Goal: Task Accomplishment & Management: Complete application form

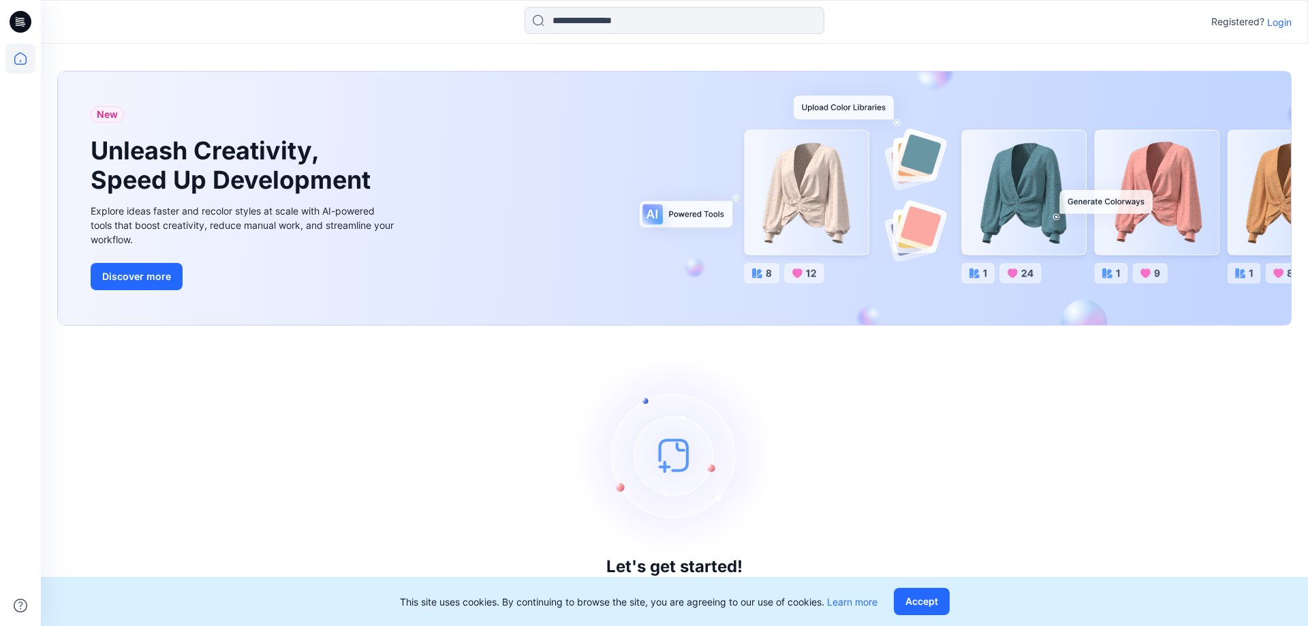
click at [1281, 22] on p "Login" at bounding box center [1279, 22] width 25 height 14
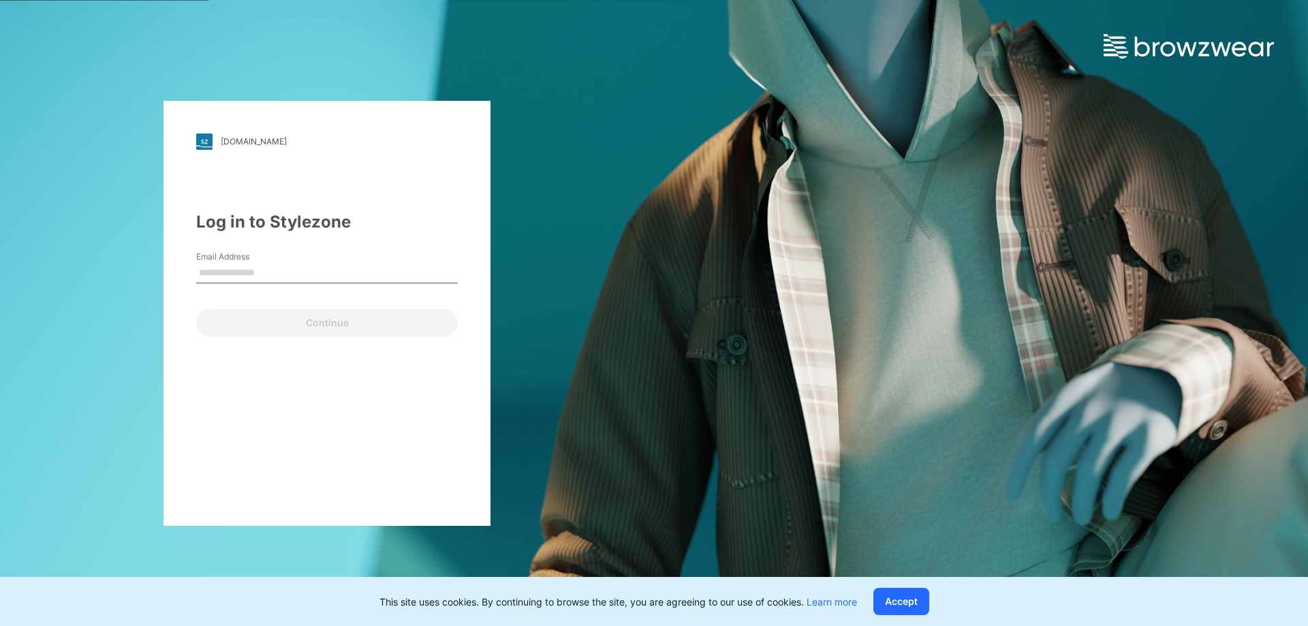
click at [288, 270] on input "Email Address" at bounding box center [327, 273] width 262 height 20
type input "**********"
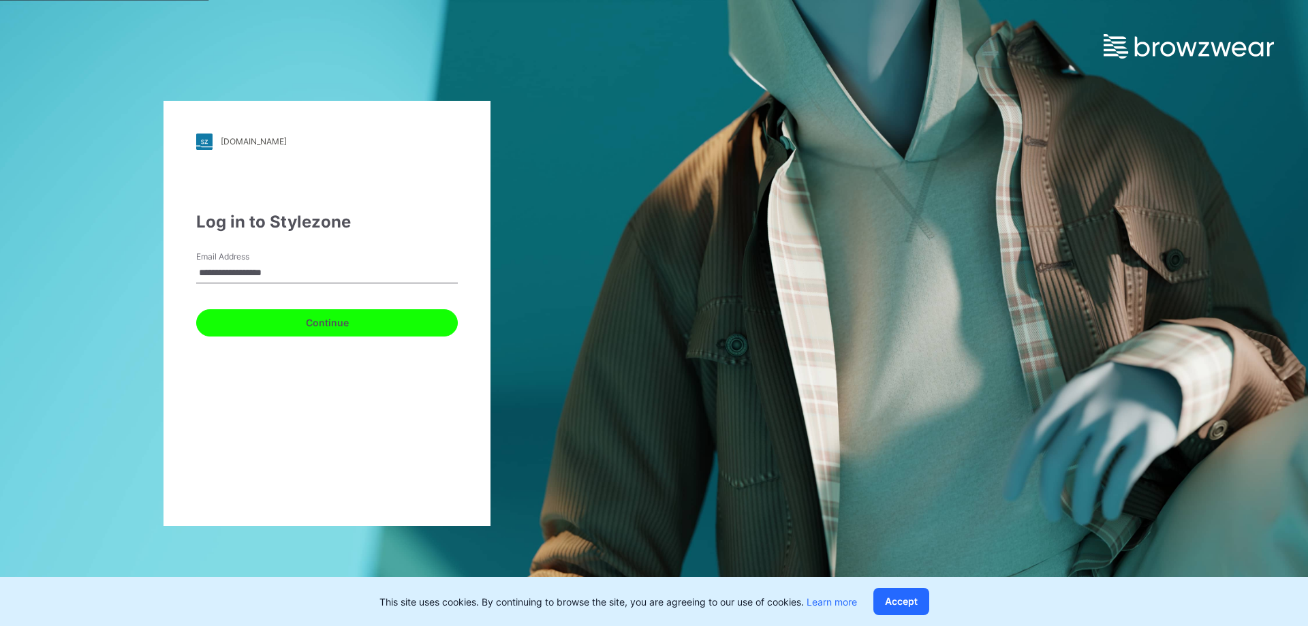
click at [341, 324] on button "Continue" at bounding box center [327, 322] width 262 height 27
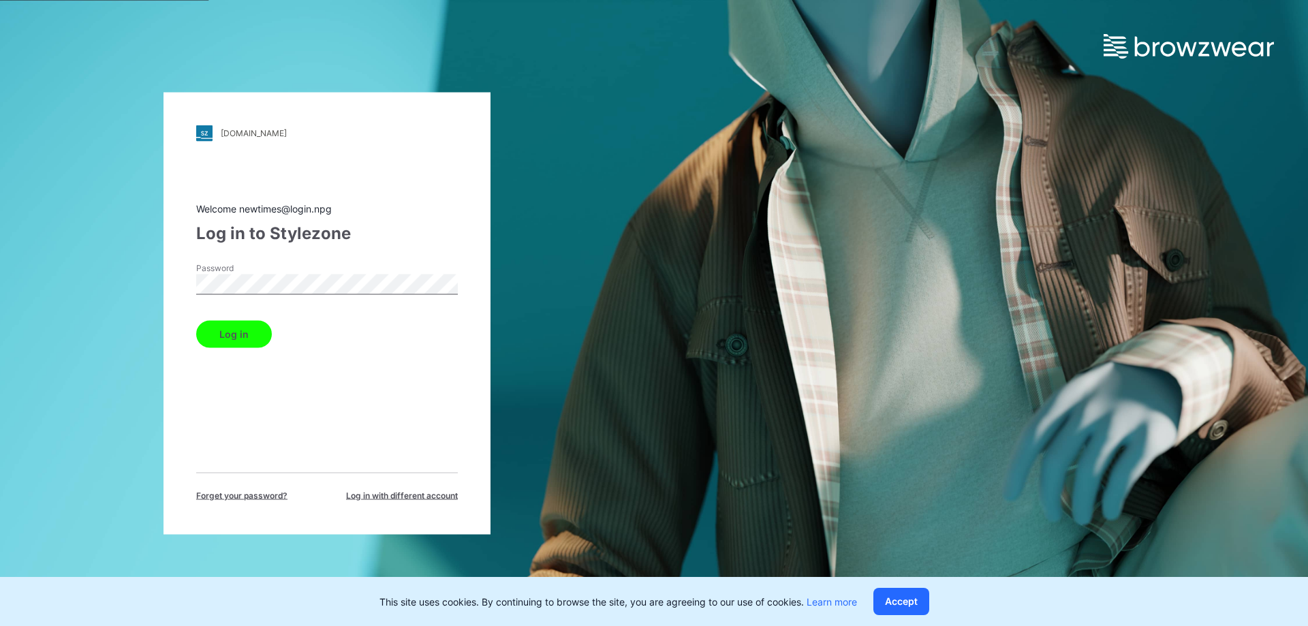
click at [243, 338] on button "Log in" at bounding box center [234, 333] width 76 height 27
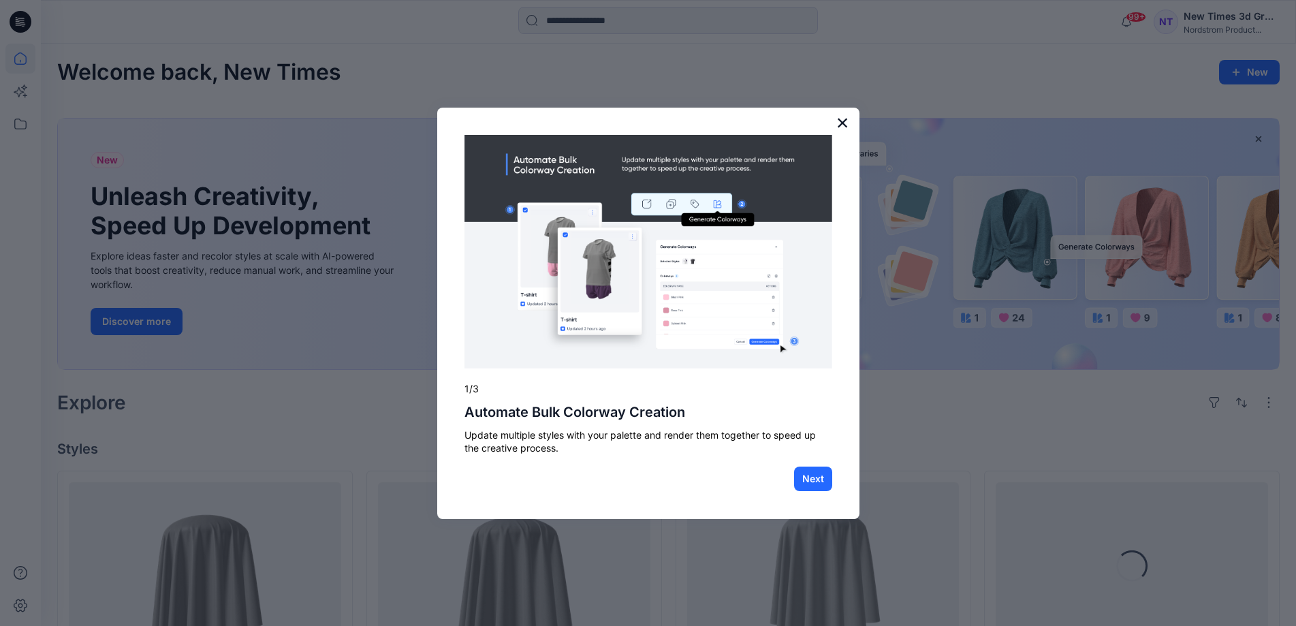
click at [843, 122] on button "×" at bounding box center [843, 123] width 13 height 22
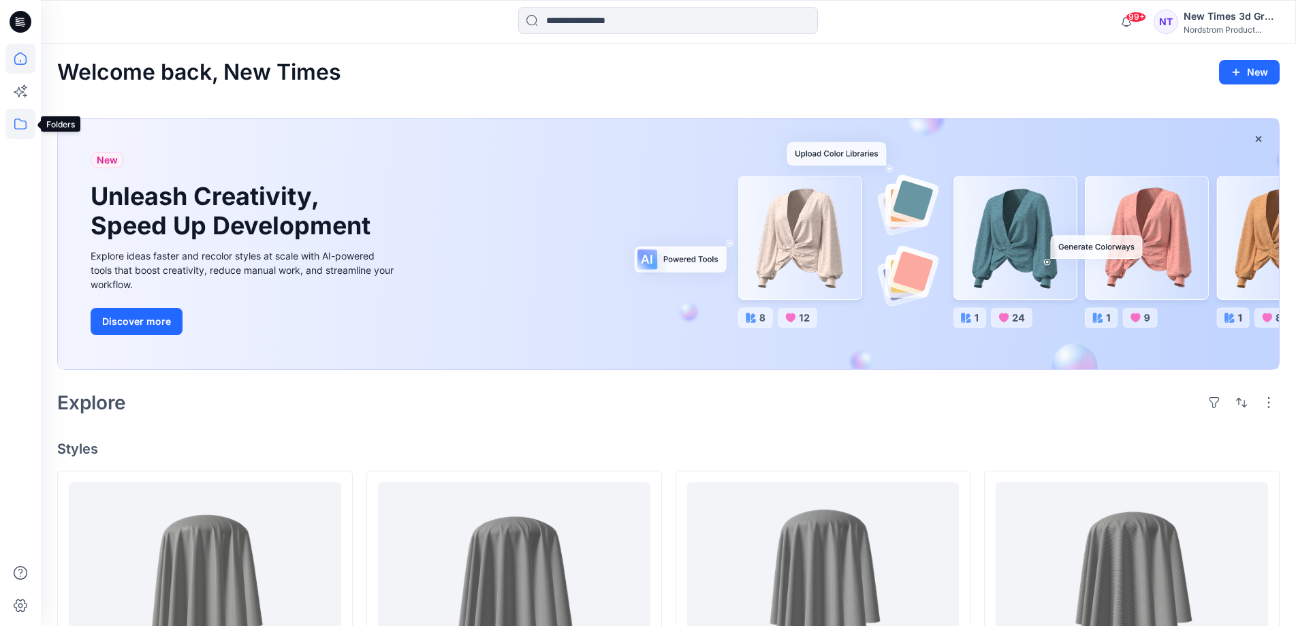
click at [20, 122] on icon at bounding box center [20, 124] width 30 height 30
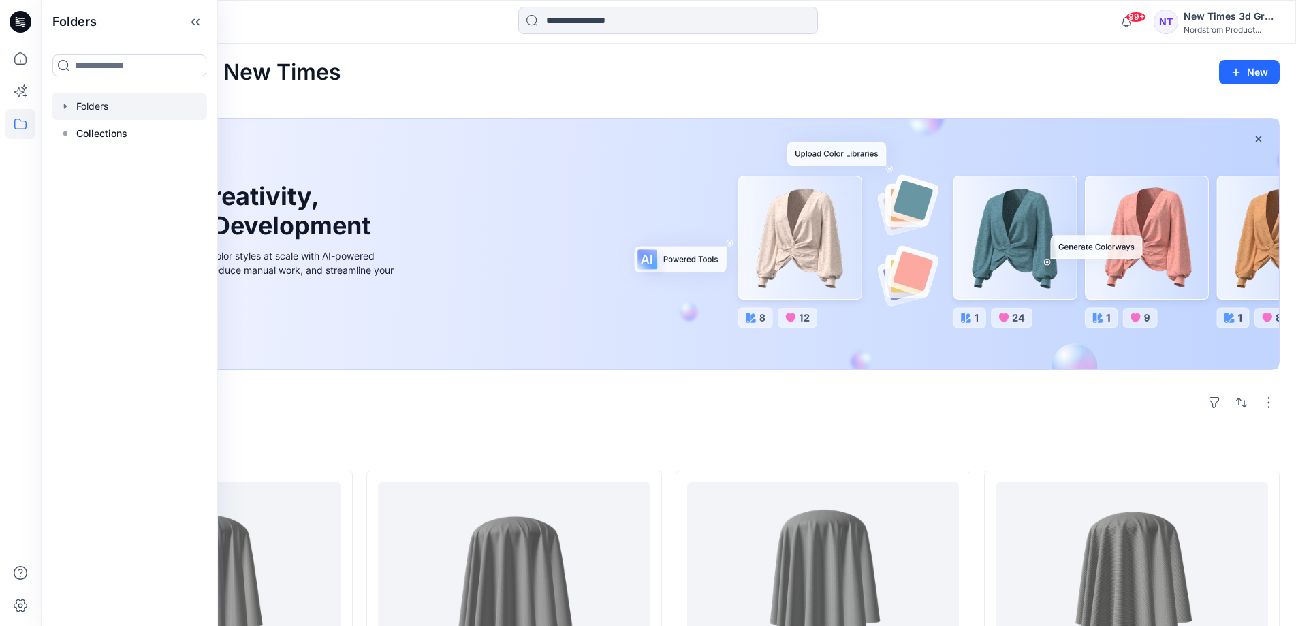
click at [103, 107] on div at bounding box center [129, 106] width 155 height 27
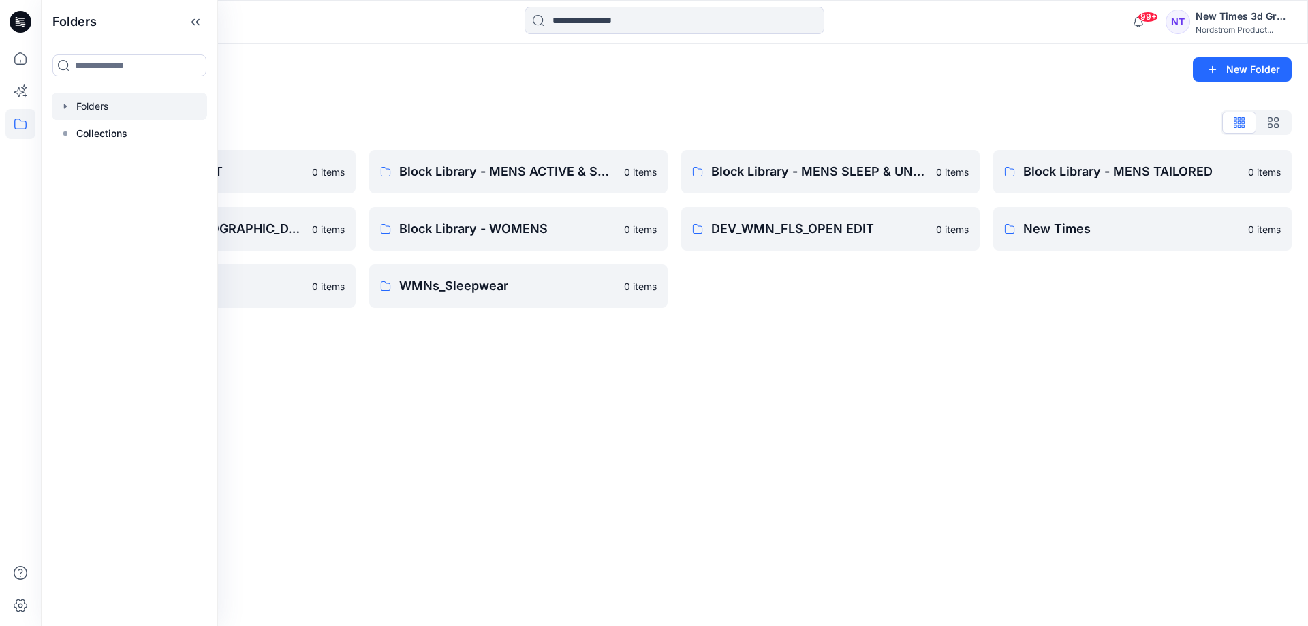
click at [501, 370] on div "Folders New Folder Folders List Block Library - INFANT 0 items Block Library - …" at bounding box center [674, 335] width 1267 height 582
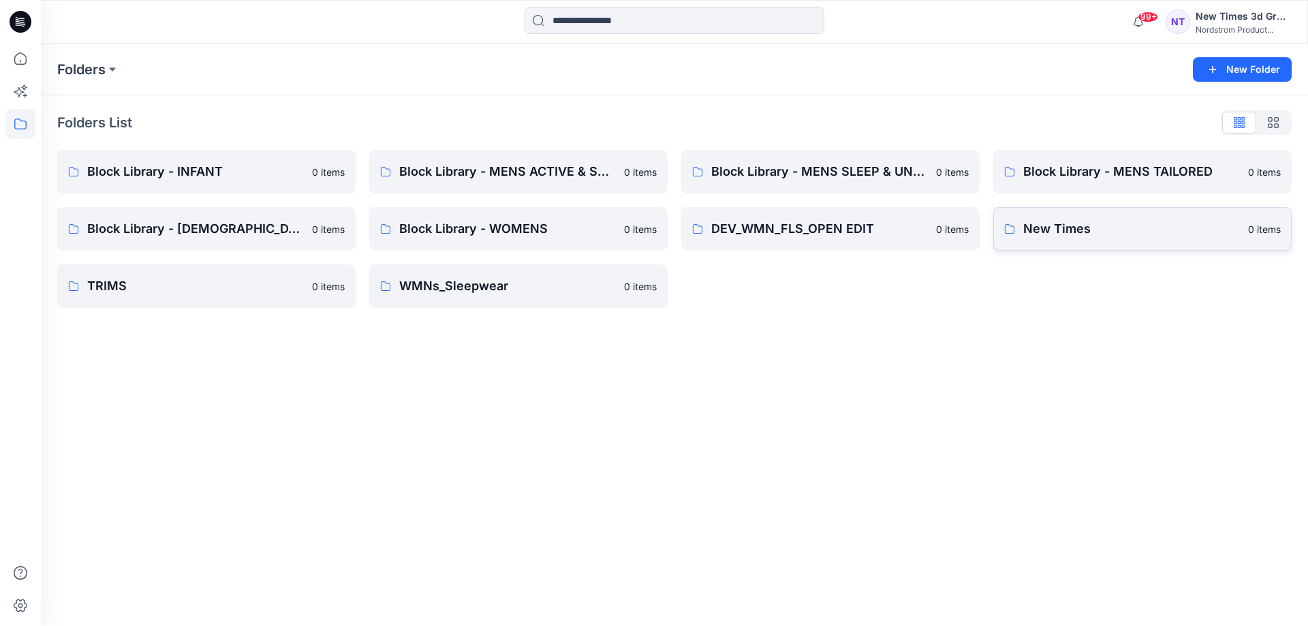
click at [1087, 223] on p "New Times" at bounding box center [1131, 228] width 217 height 19
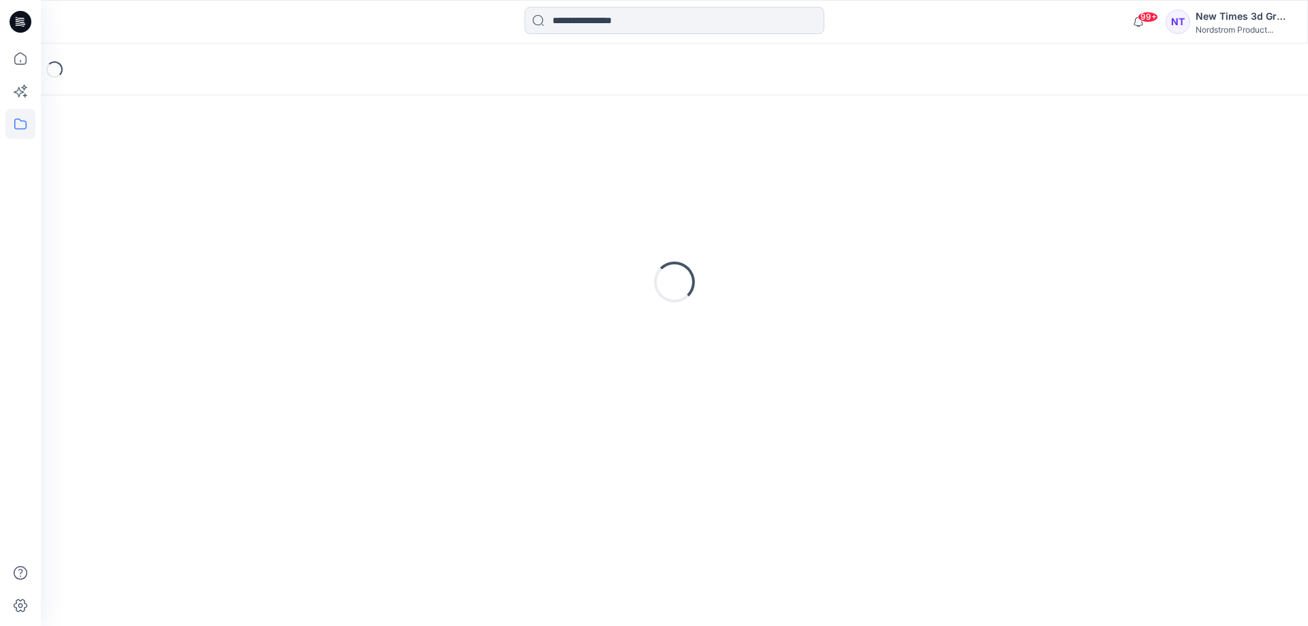
click at [1087, 223] on div "Loading..." at bounding box center [674, 282] width 1234 height 341
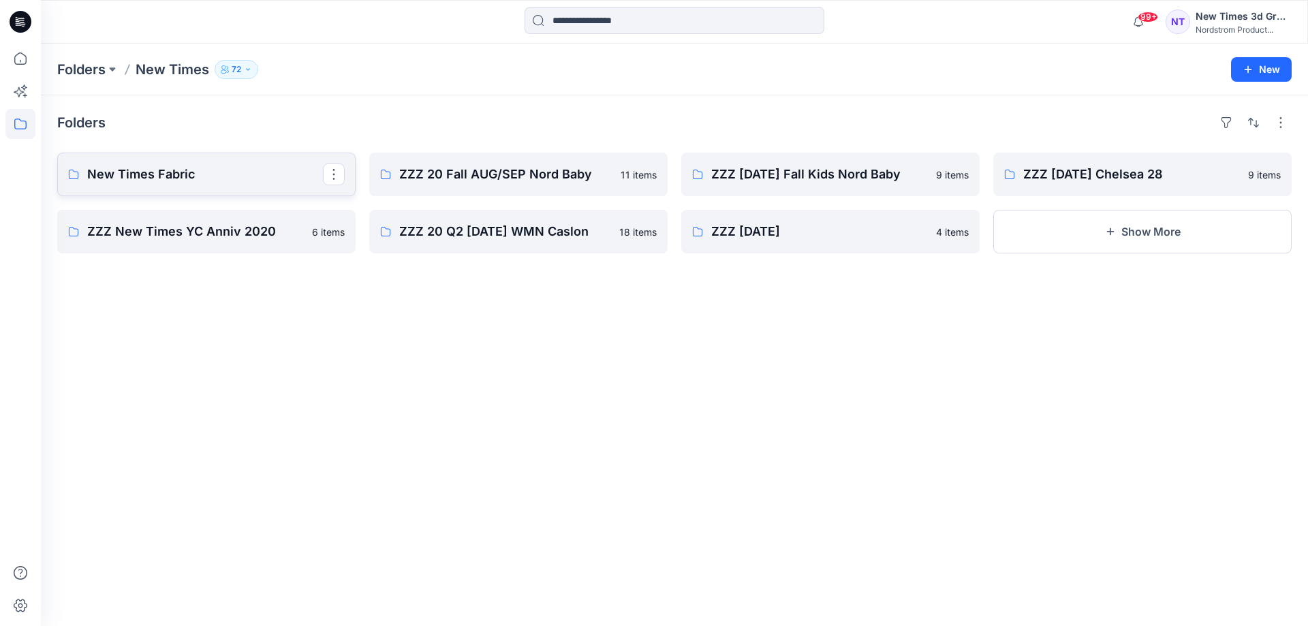
click at [199, 174] on p "New Times Fabric" at bounding box center [205, 174] width 236 height 19
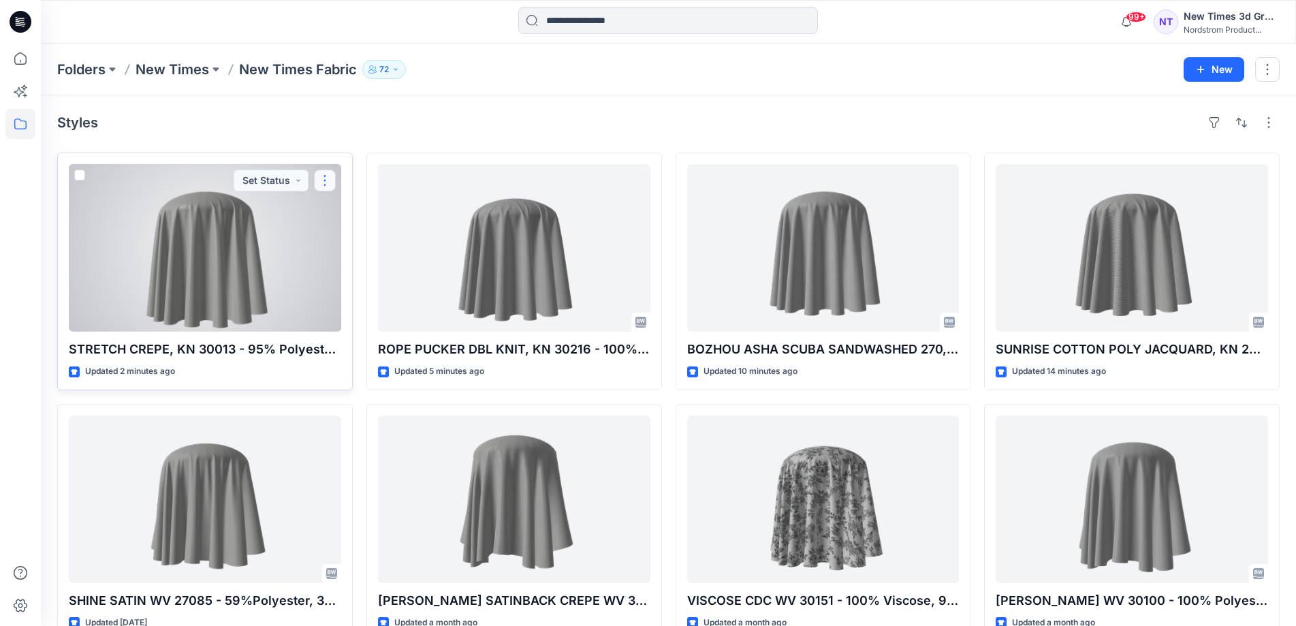
click at [327, 183] on button "button" at bounding box center [325, 181] width 22 height 22
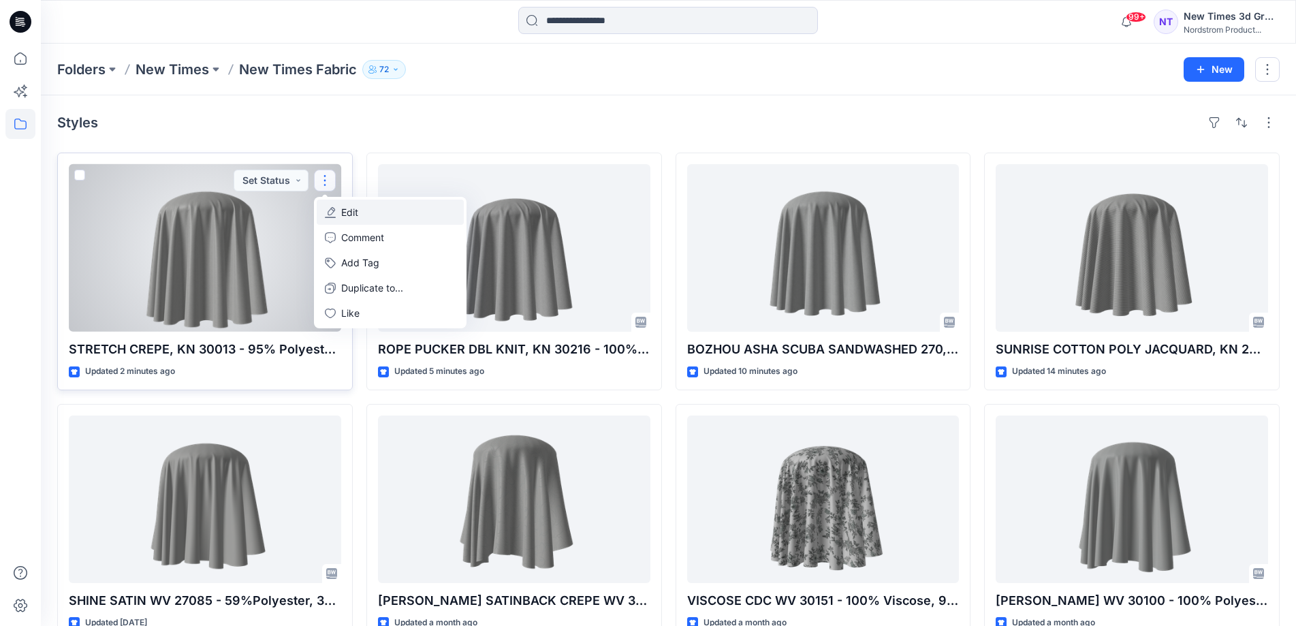
click at [359, 214] on button "Edit" at bounding box center [390, 212] width 147 height 25
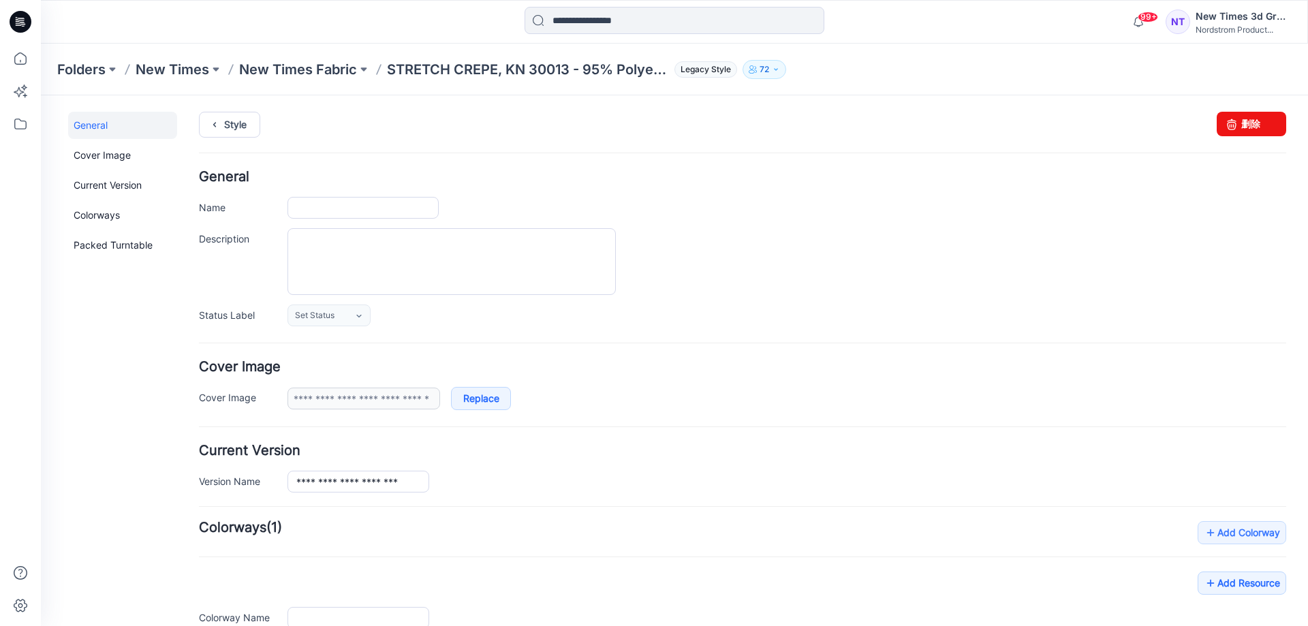
type input "**********"
drag, startPoint x: 409, startPoint y: 213, endPoint x: 484, endPoint y: 213, distance: 74.9
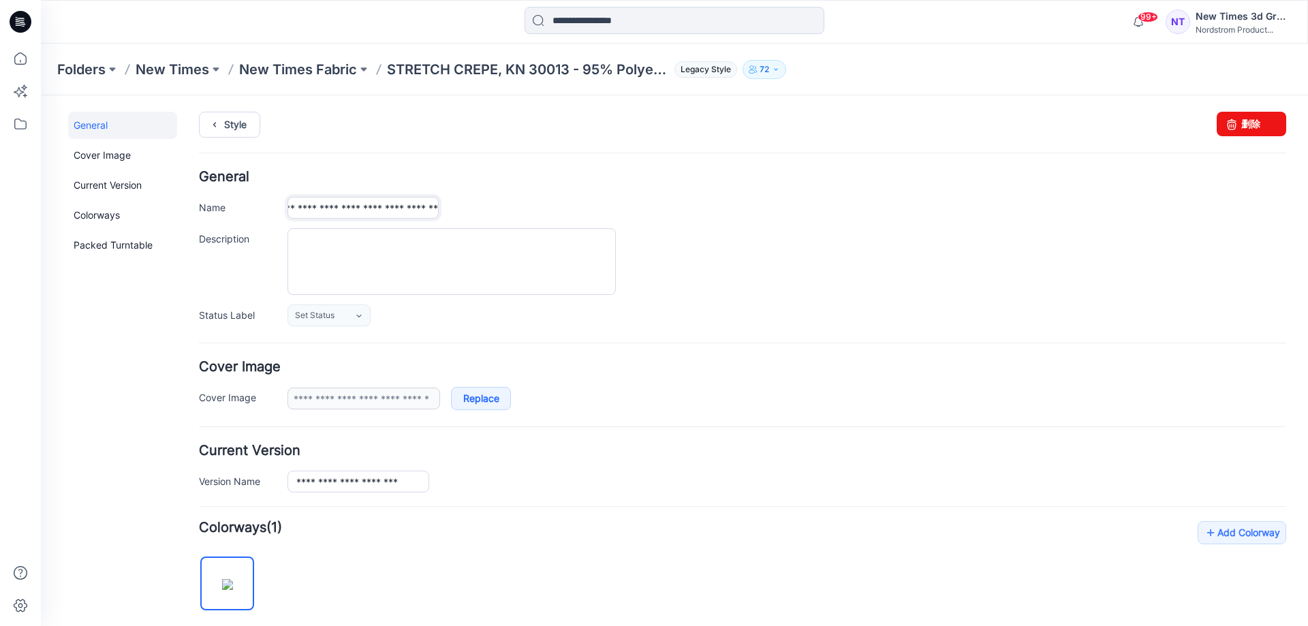
click at [484, 213] on div "**********" at bounding box center [787, 208] width 999 height 22
click at [828, 263] on div at bounding box center [787, 261] width 999 height 67
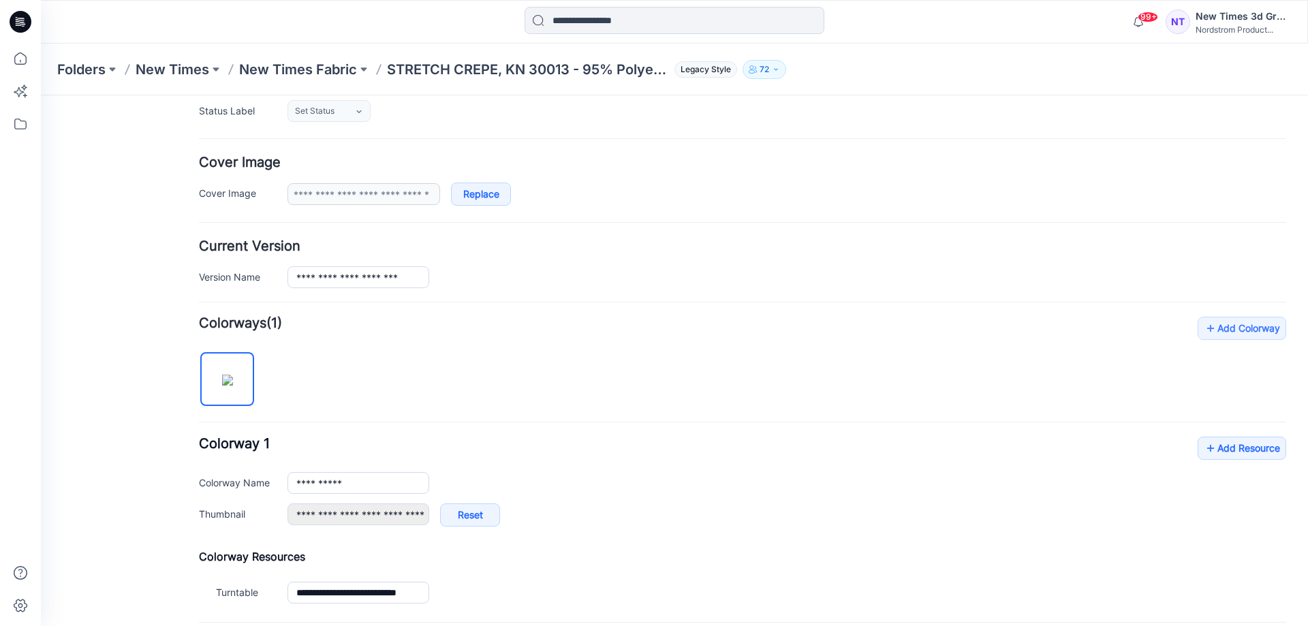
scroll to position [273, 0]
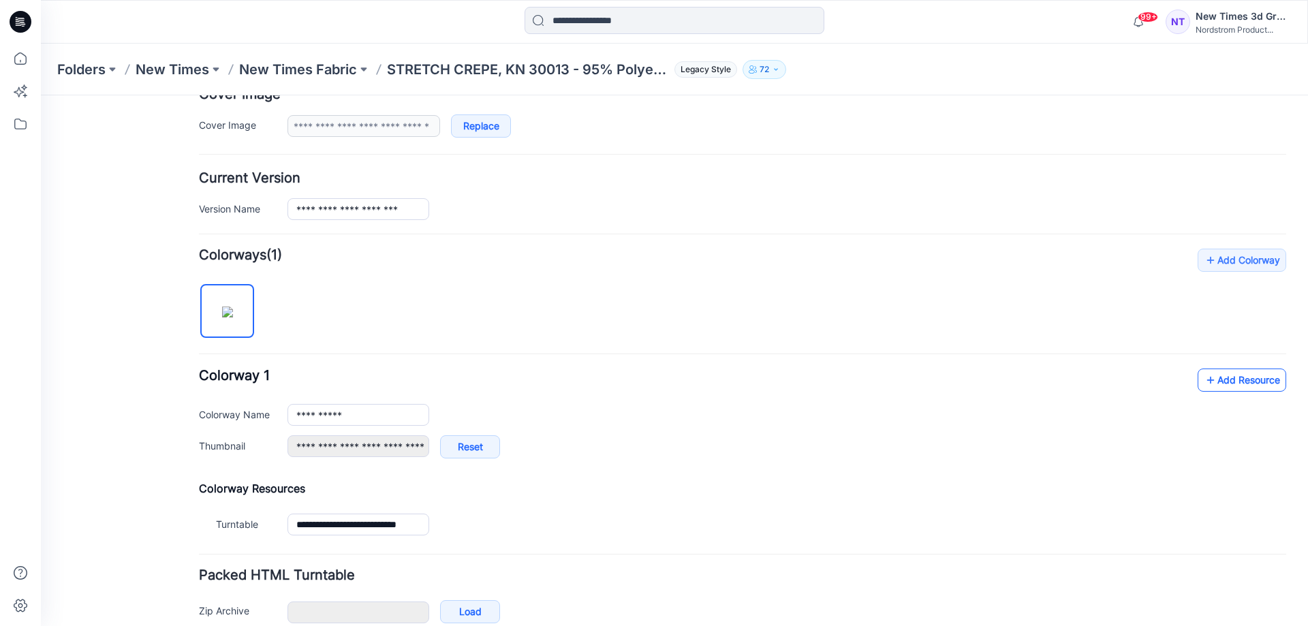
click at [1230, 377] on link "Add Resource" at bounding box center [1242, 380] width 89 height 23
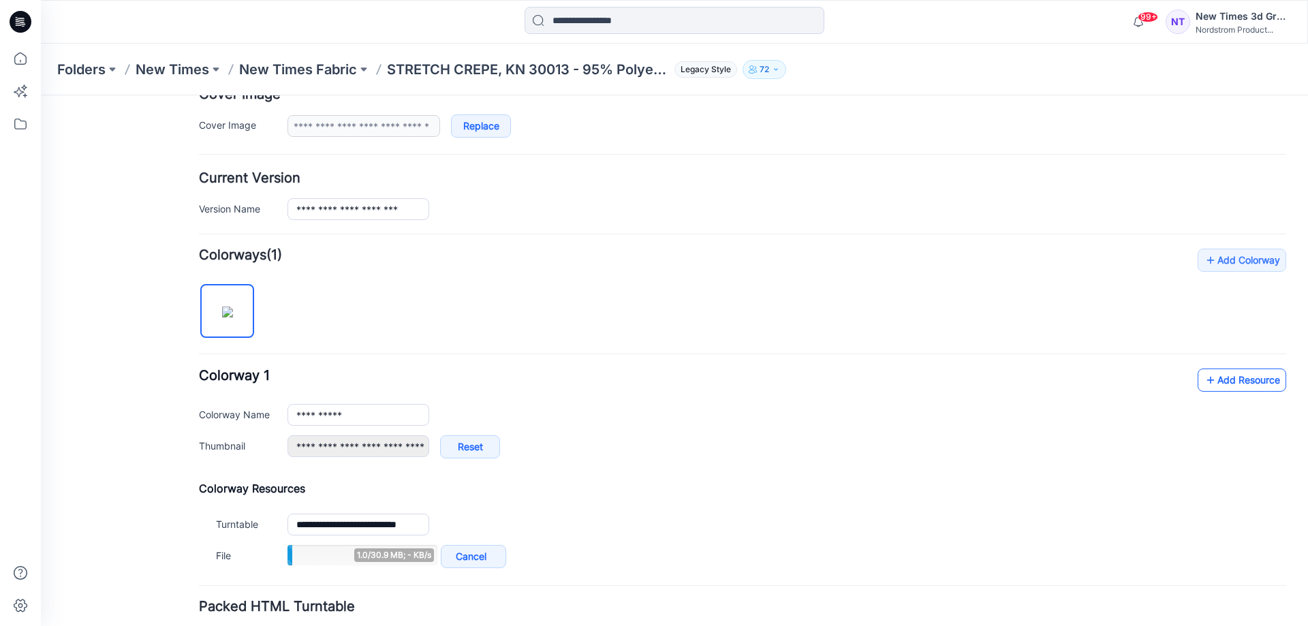
click at [1238, 383] on link "Add Resource" at bounding box center [1242, 380] width 89 height 23
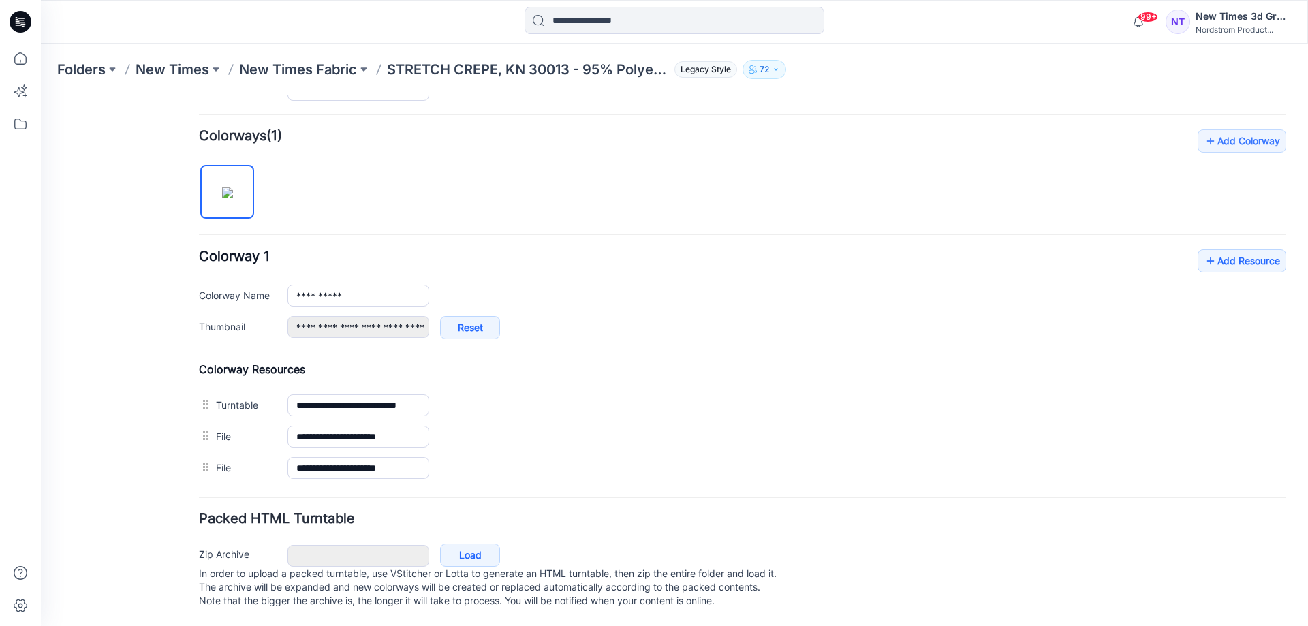
scroll to position [406, 0]
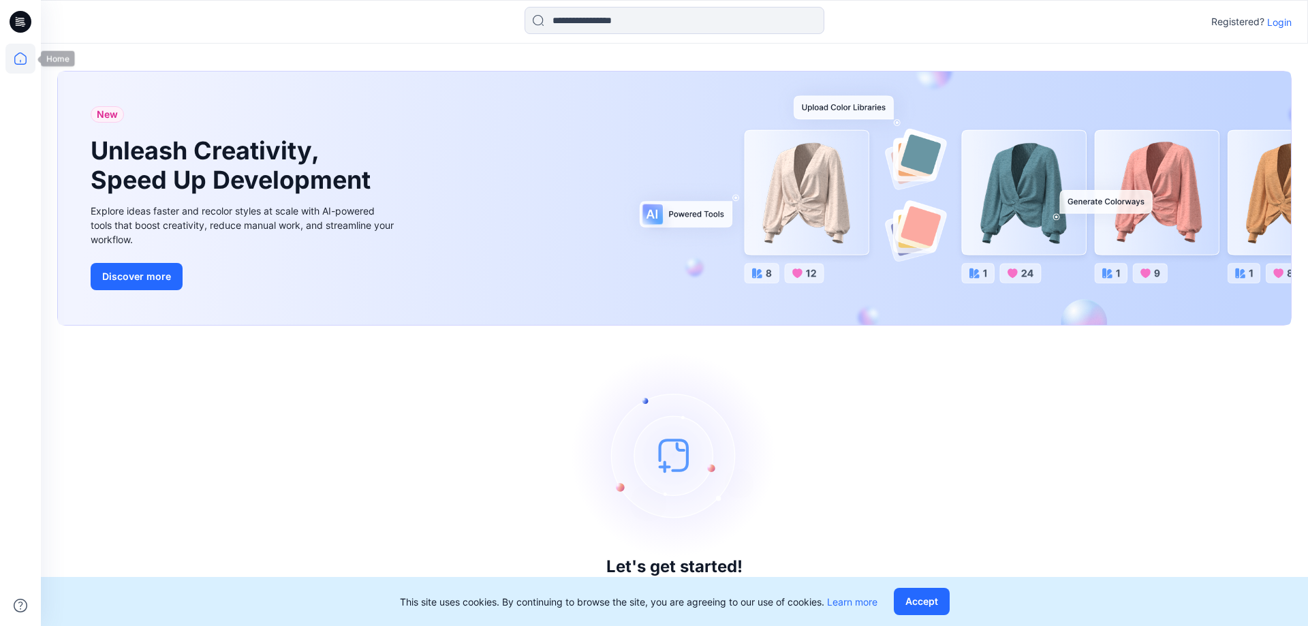
click at [17, 59] on icon at bounding box center [20, 59] width 30 height 30
click at [18, 63] on icon at bounding box center [20, 59] width 30 height 30
click at [481, 361] on div "Let's get started! Click New to add a style or create a folder." at bounding box center [674, 476] width 1234 height 268
click at [1277, 22] on p "Login" at bounding box center [1279, 22] width 25 height 14
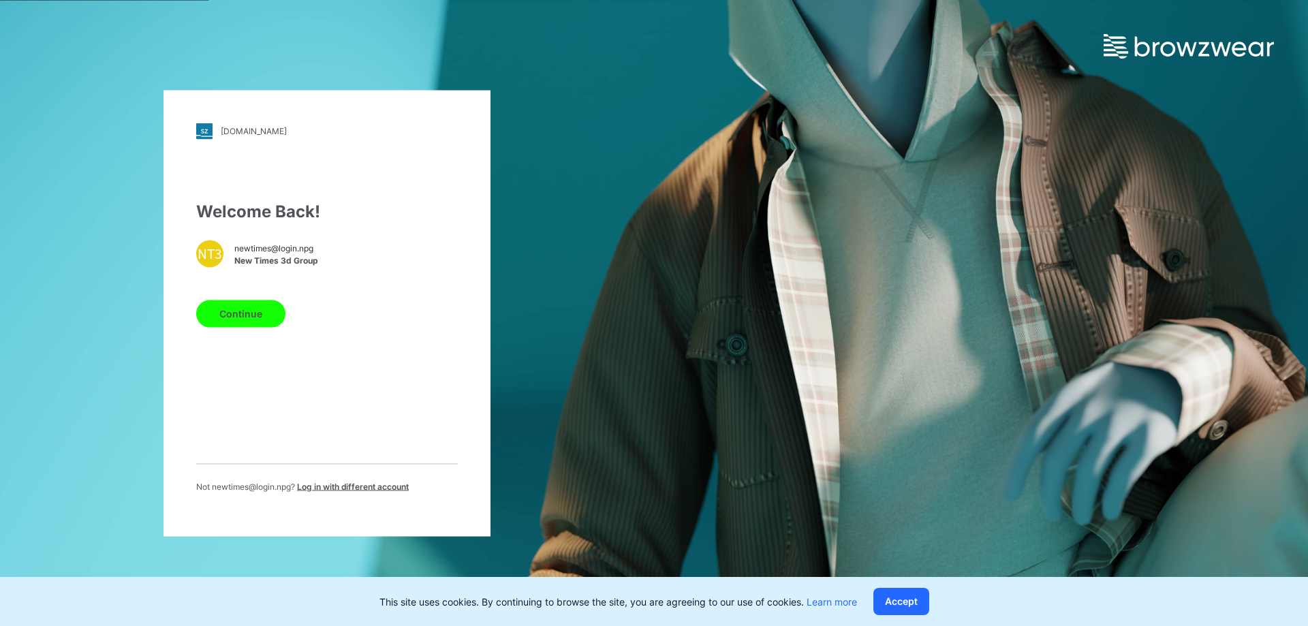
click at [238, 316] on button "Continue" at bounding box center [240, 313] width 89 height 27
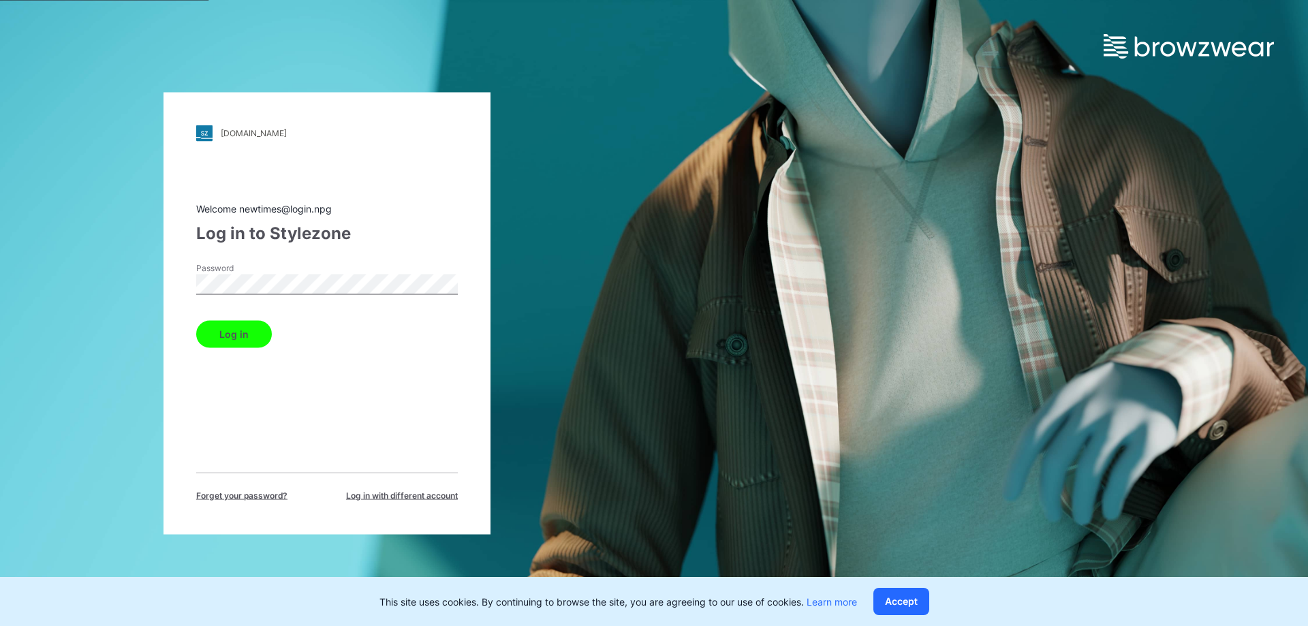
click at [228, 332] on button "Log in" at bounding box center [234, 333] width 76 height 27
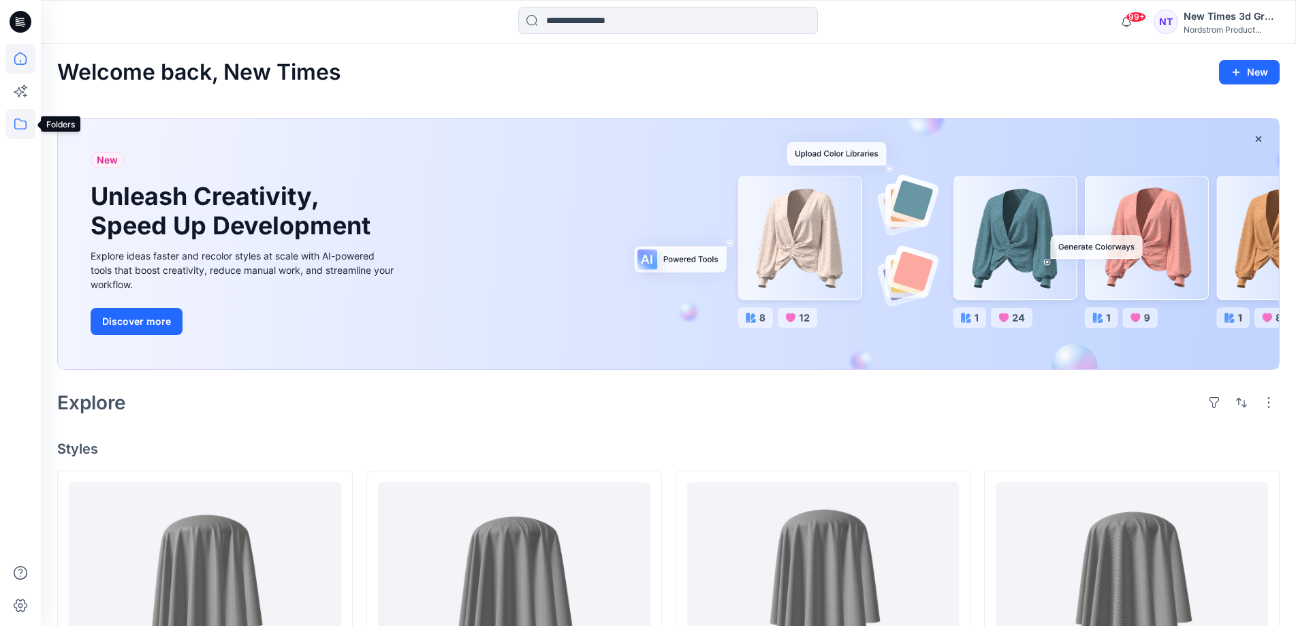
click at [10, 124] on icon at bounding box center [20, 124] width 30 height 30
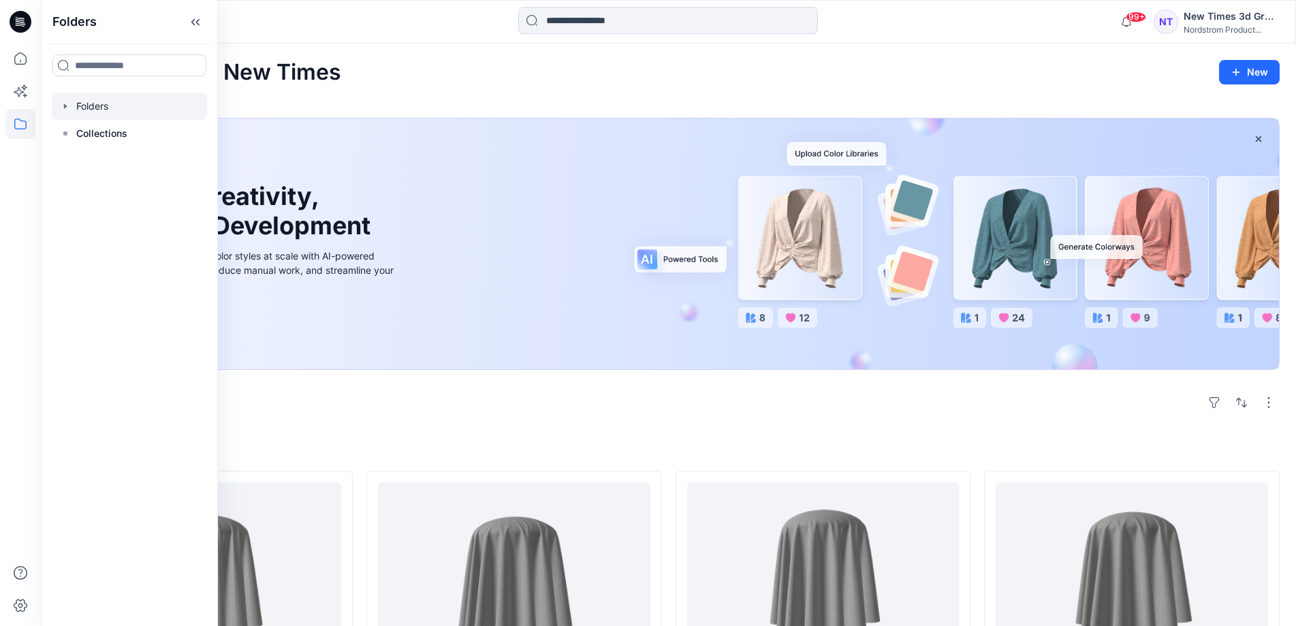
click at [111, 114] on div at bounding box center [129, 106] width 155 height 27
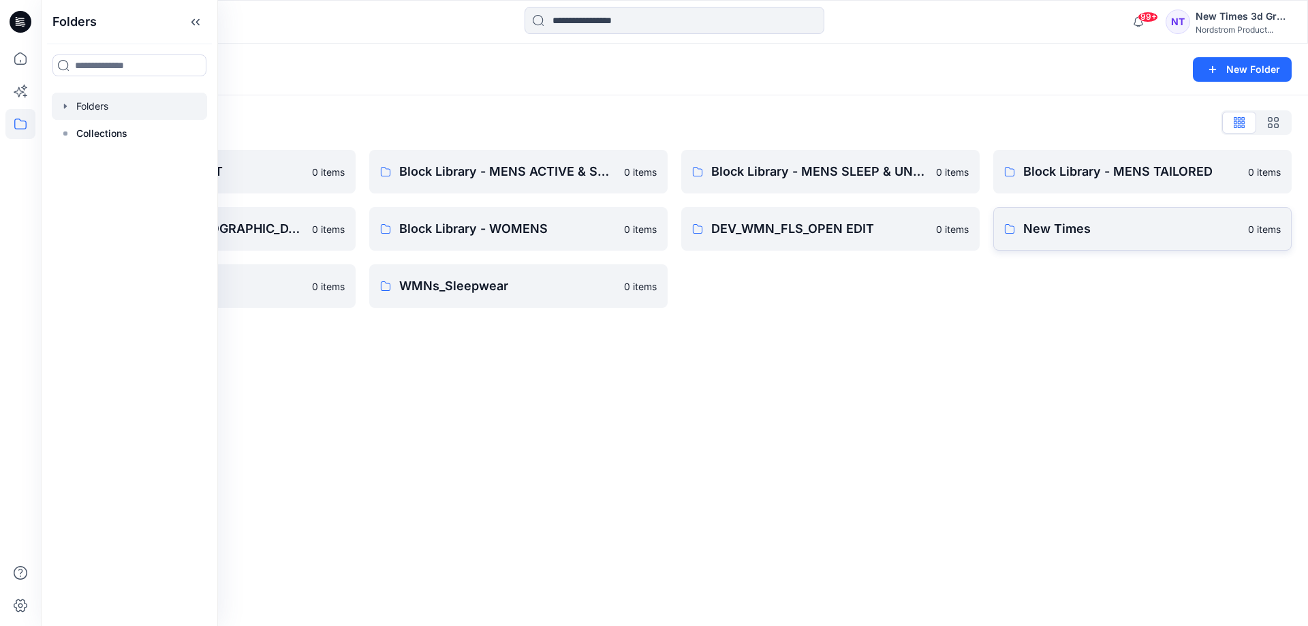
click at [1068, 245] on link "New Times 0 items" at bounding box center [1142, 229] width 298 height 44
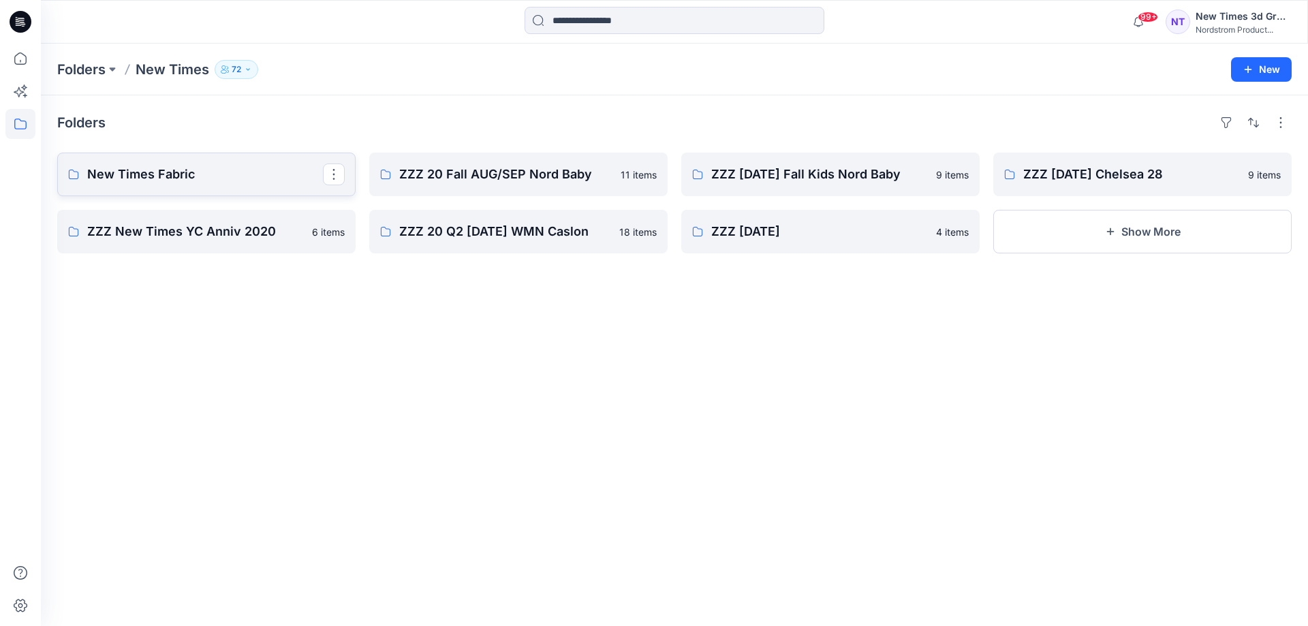
click at [172, 172] on p "New Times Fabric" at bounding box center [205, 174] width 236 height 19
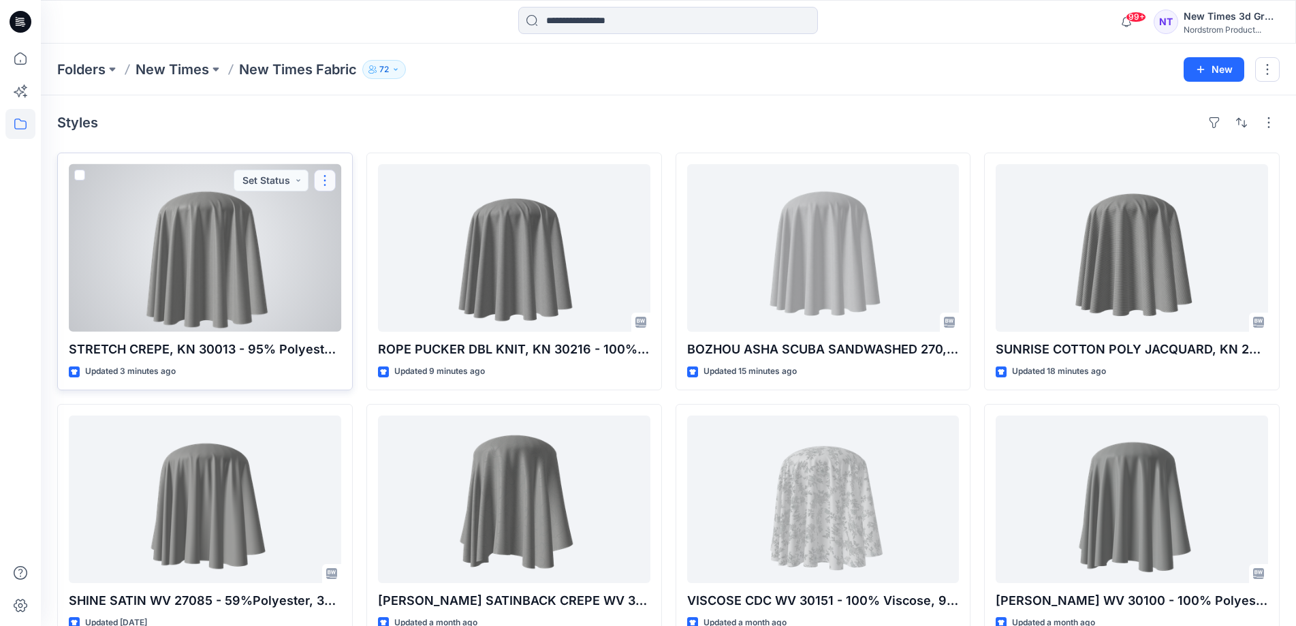
click at [326, 184] on button "button" at bounding box center [325, 181] width 22 height 22
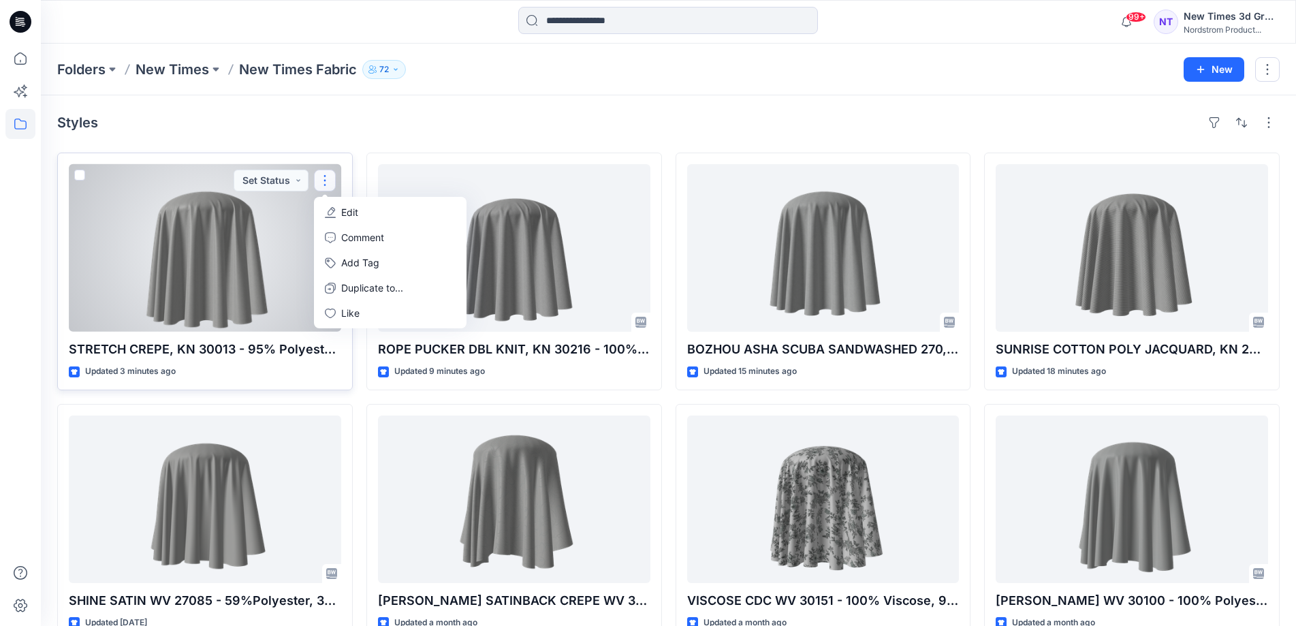
click at [275, 238] on div at bounding box center [205, 248] width 273 height 168
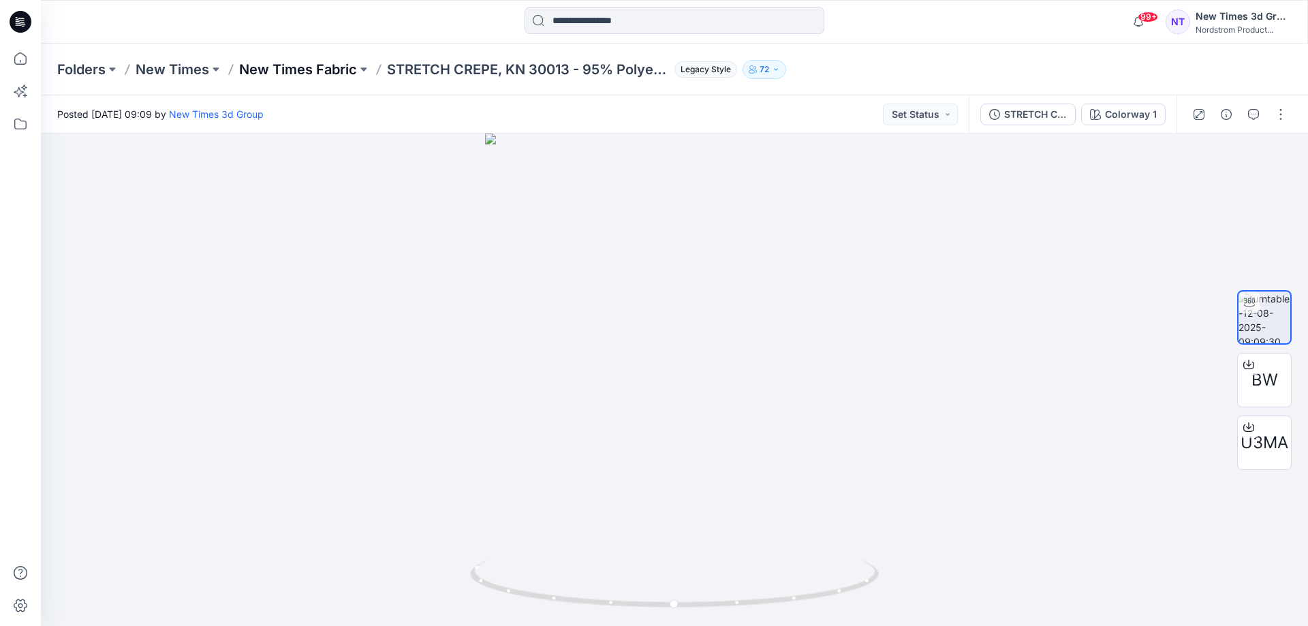
click at [296, 68] on p "New Times Fabric" at bounding box center [298, 69] width 118 height 19
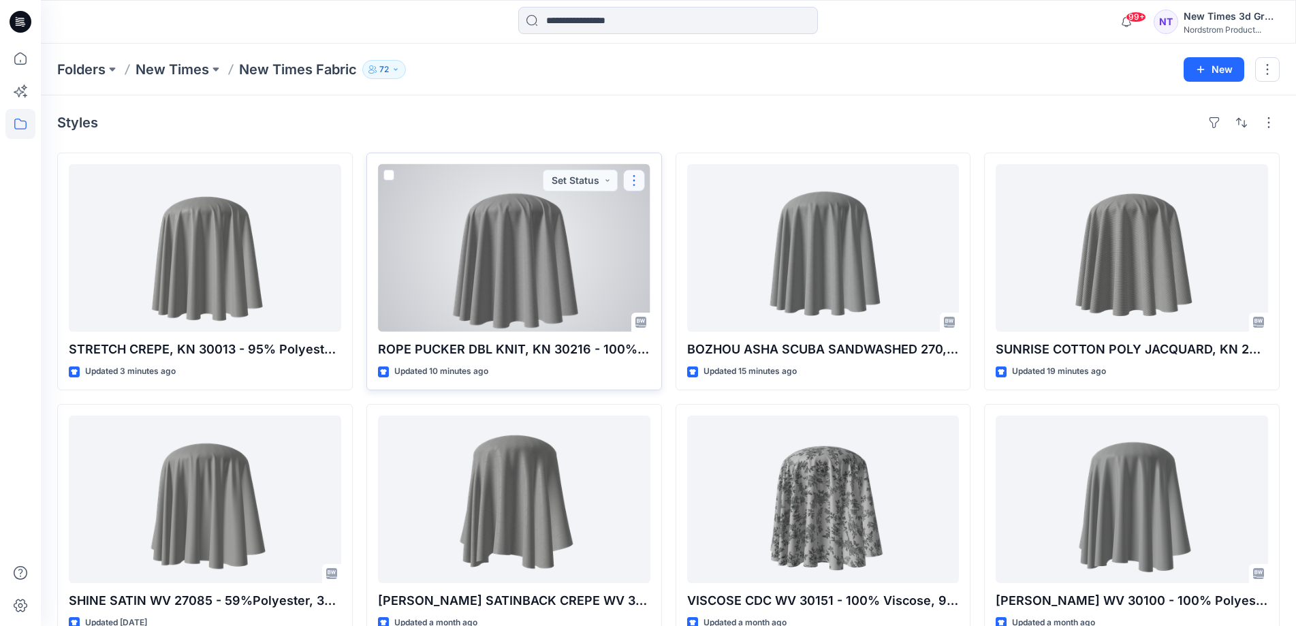
click at [637, 176] on button "button" at bounding box center [634, 181] width 22 height 22
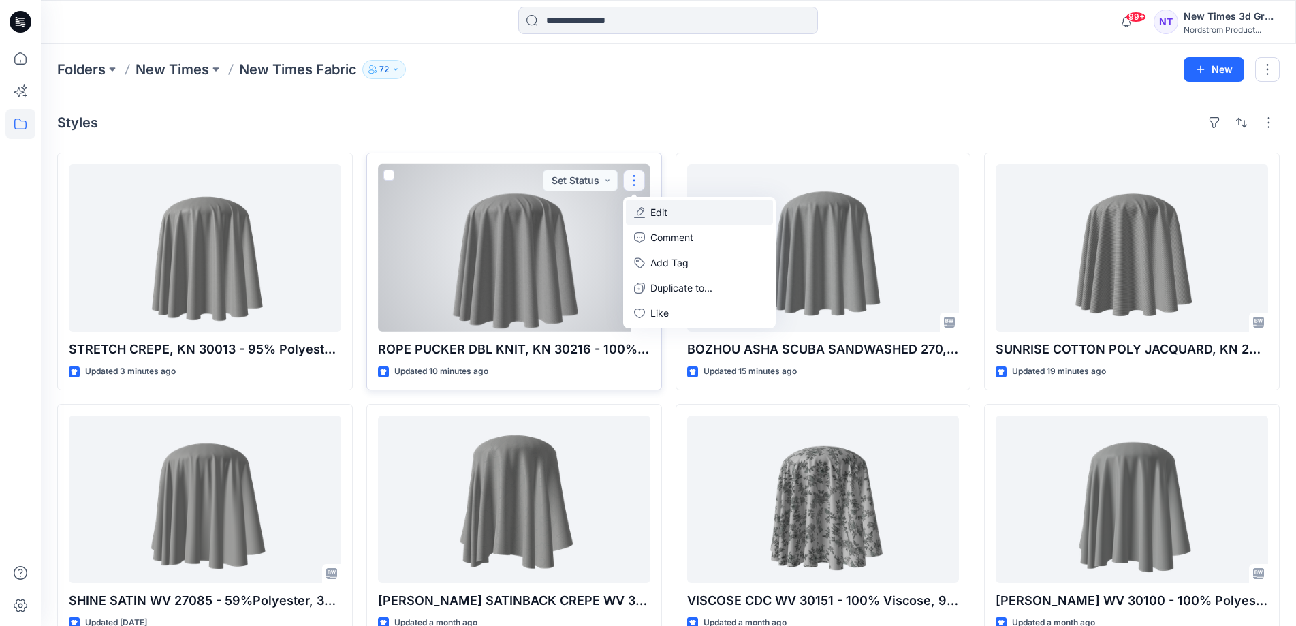
click at [669, 211] on button "Edit" at bounding box center [699, 212] width 147 height 25
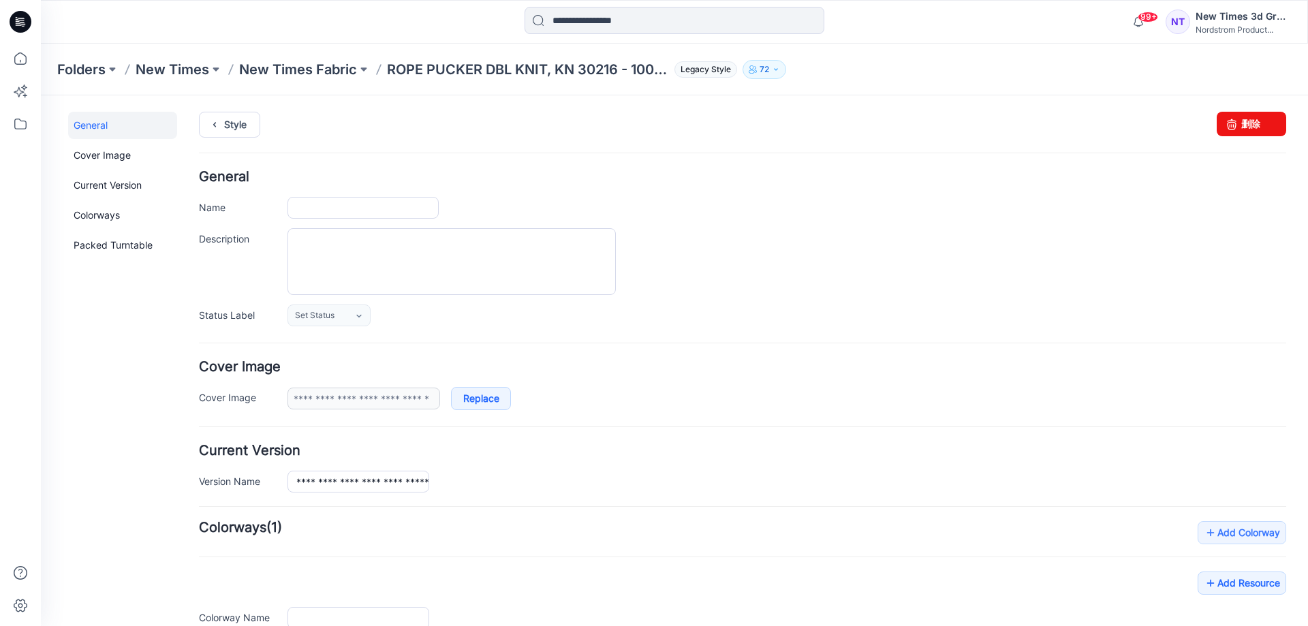
type input "**********"
click at [339, 203] on input "**********" at bounding box center [363, 208] width 151 height 22
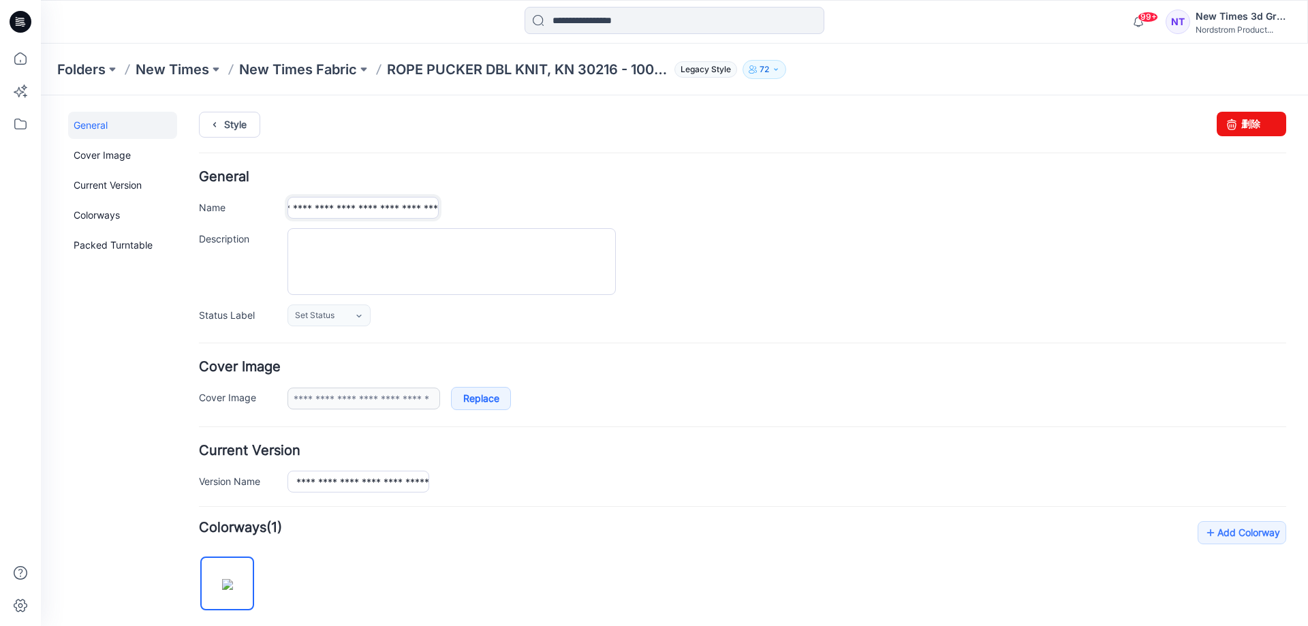
drag, startPoint x: 321, startPoint y: 210, endPoint x: 504, endPoint y: 215, distance: 183.3
click at [504, 215] on div "**********" at bounding box center [787, 208] width 999 height 22
click at [919, 246] on div at bounding box center [787, 261] width 999 height 67
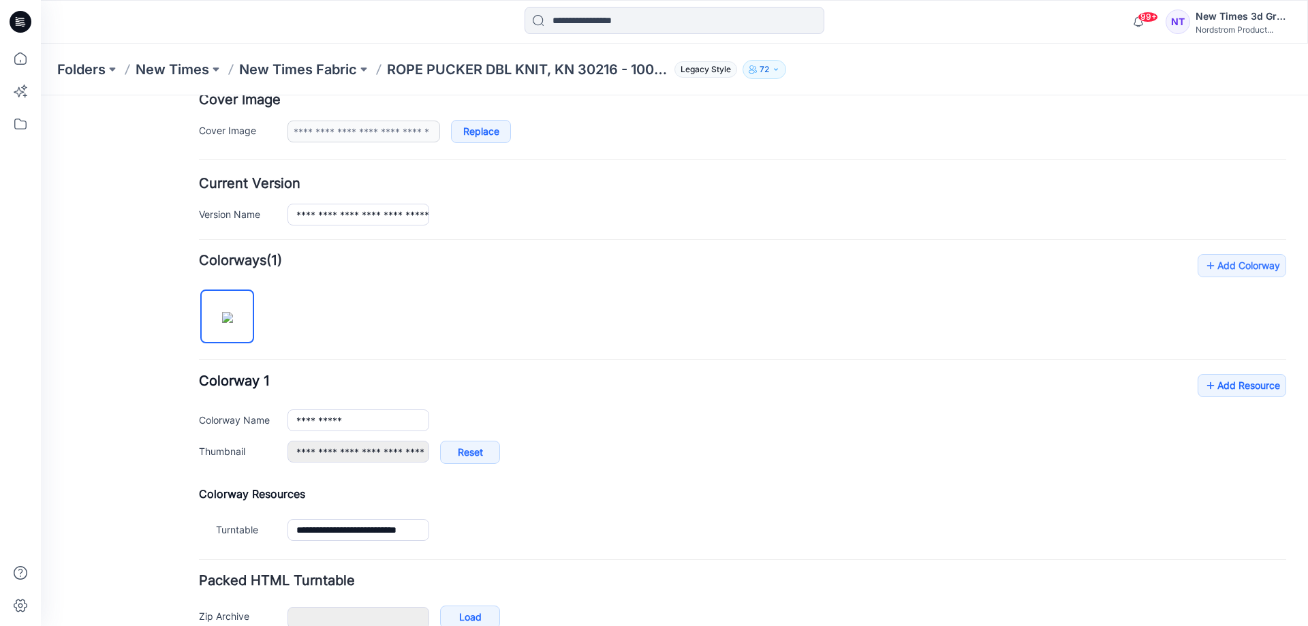
scroll to position [273, 0]
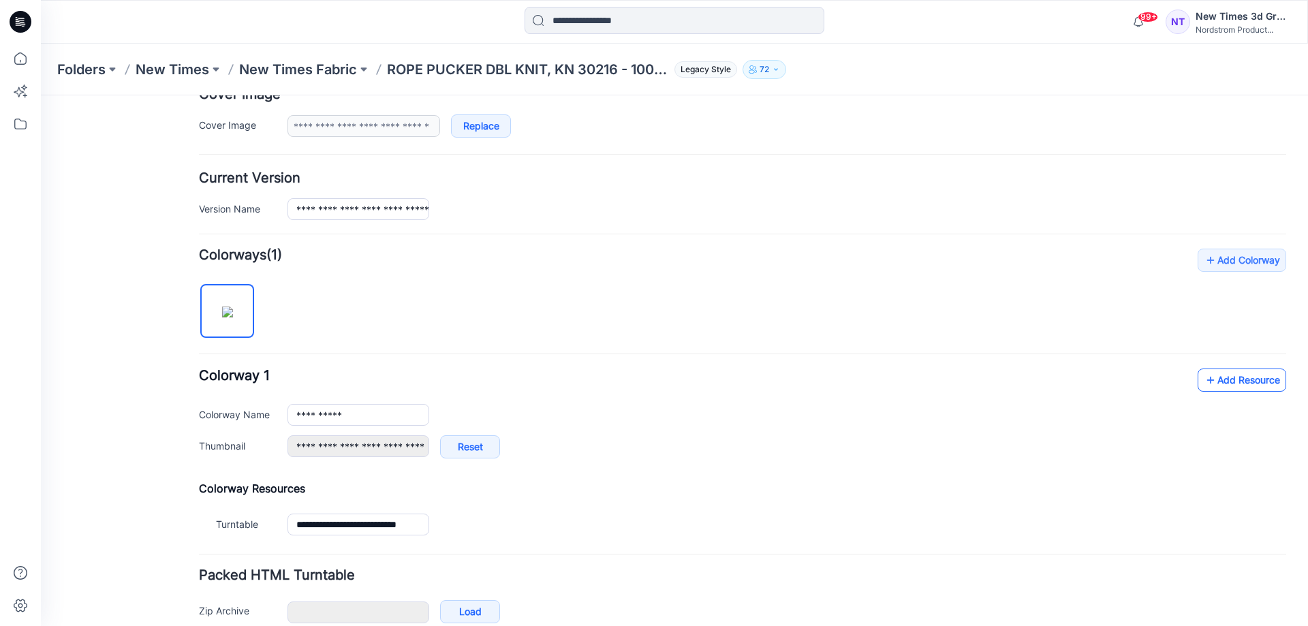
click at [1219, 377] on link "Add Resource" at bounding box center [1242, 380] width 89 height 23
click at [1237, 384] on link "Add Resource" at bounding box center [1242, 380] width 89 height 23
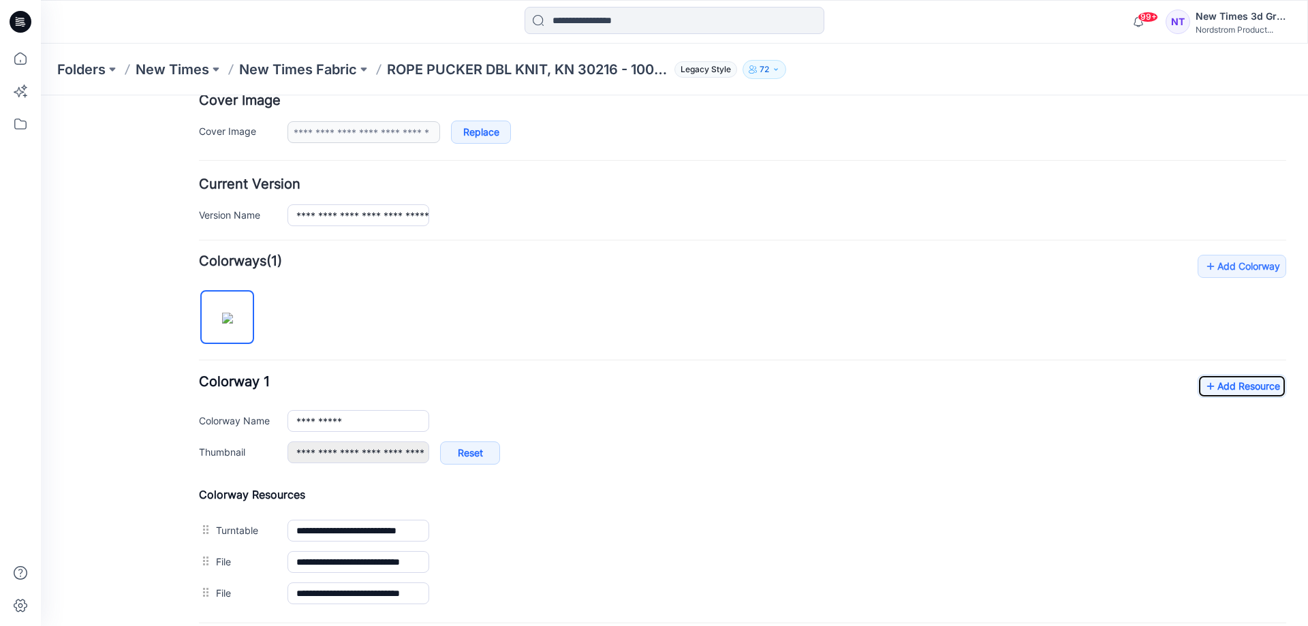
scroll to position [202, 0]
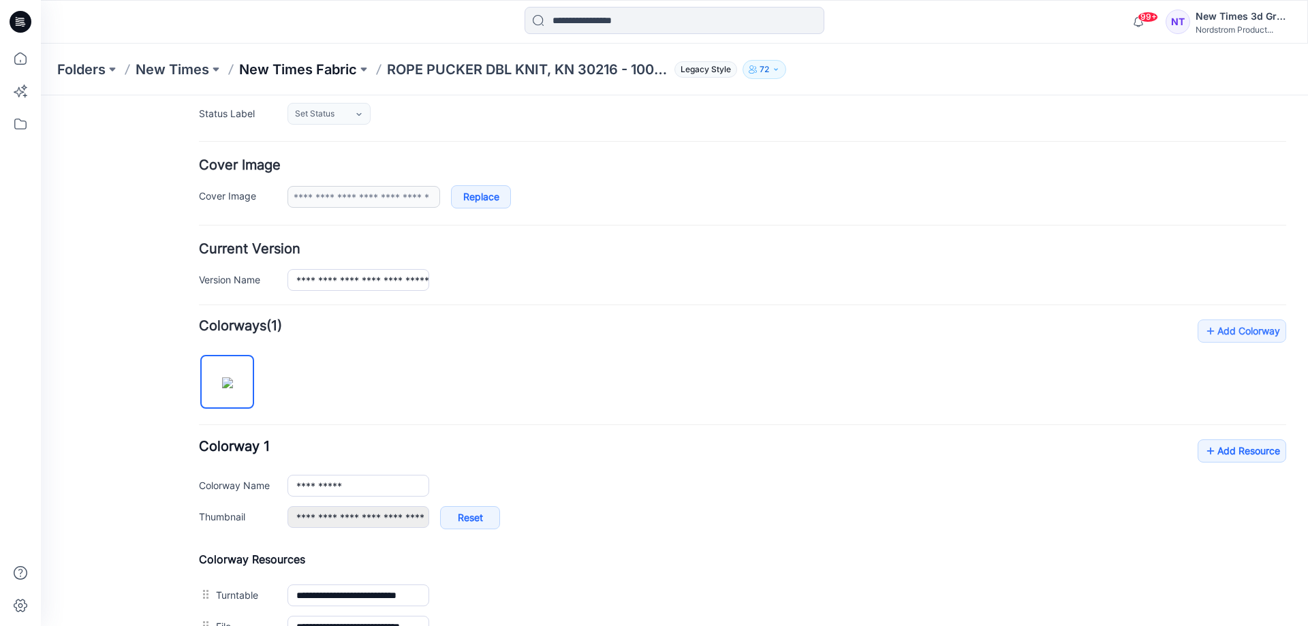
click at [292, 71] on p "New Times Fabric" at bounding box center [298, 69] width 118 height 19
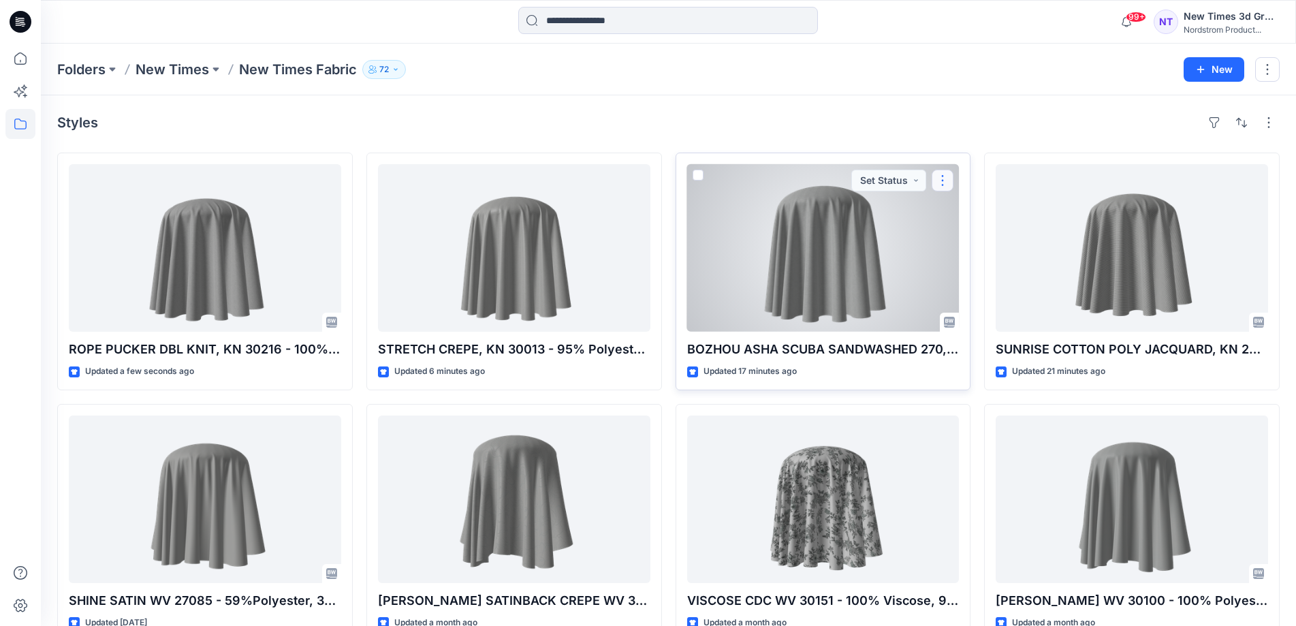
click at [943, 181] on button "button" at bounding box center [943, 181] width 22 height 22
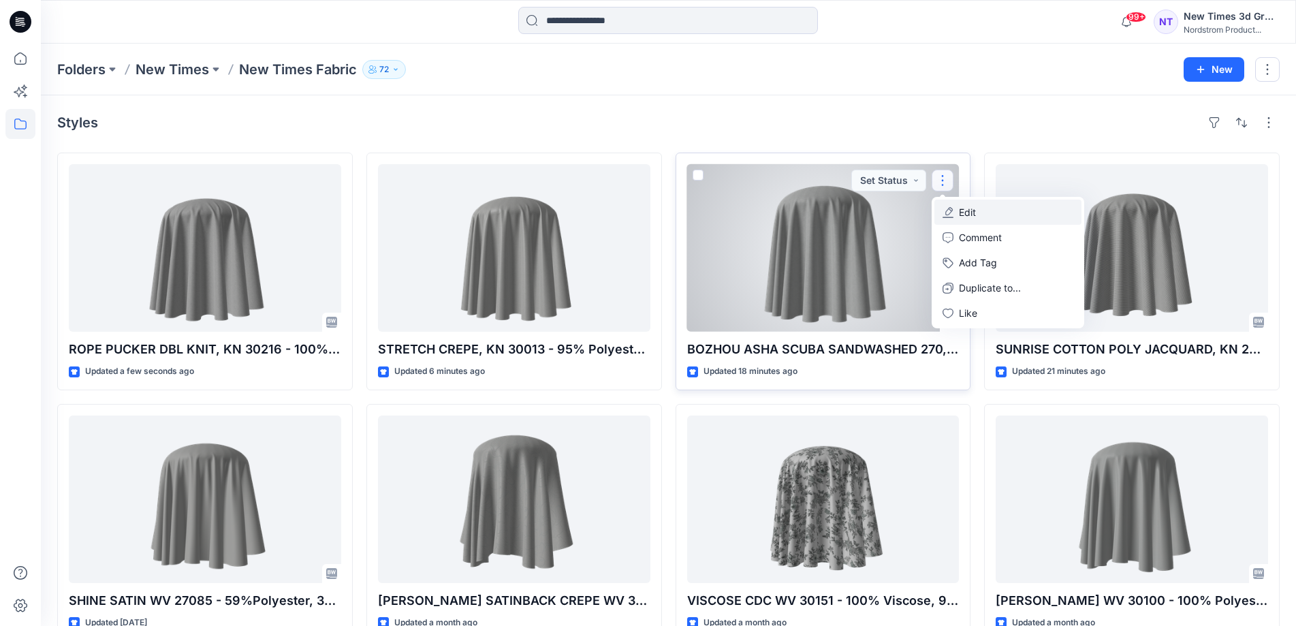
click at [973, 211] on p "Edit" at bounding box center [967, 212] width 17 height 14
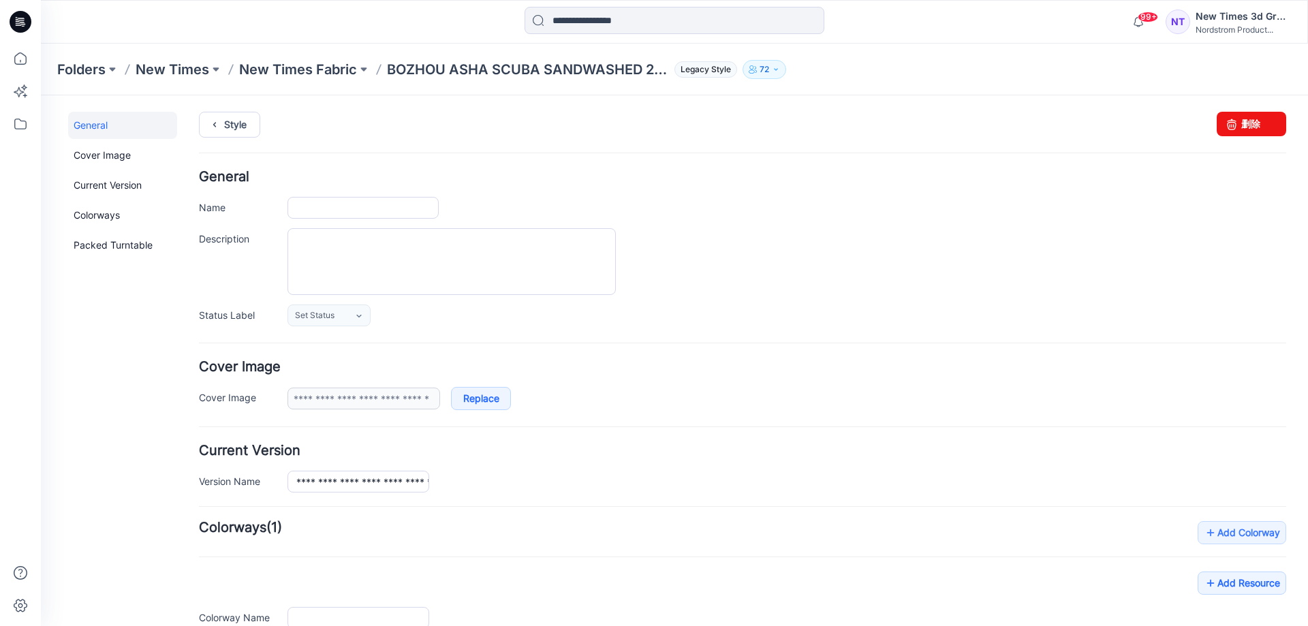
type input "**********"
click at [343, 211] on input "**********" at bounding box center [363, 208] width 151 height 22
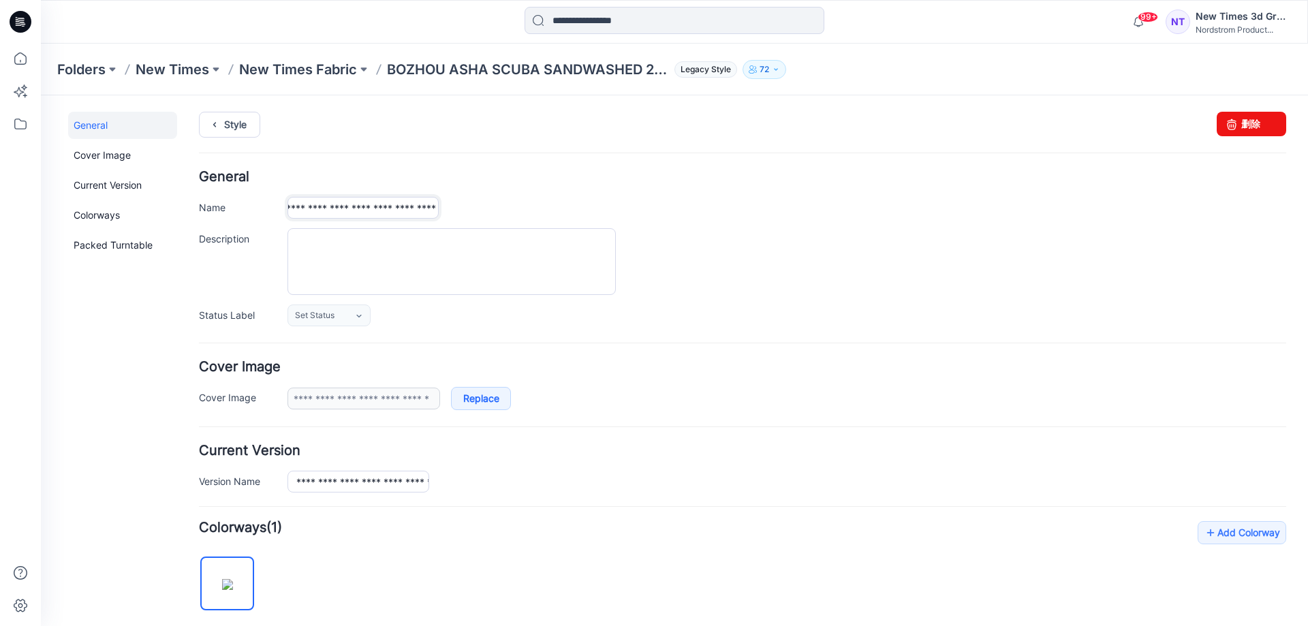
click at [388, 207] on input "**********" at bounding box center [363, 208] width 151 height 22
click at [759, 208] on div "**********" at bounding box center [787, 208] width 999 height 22
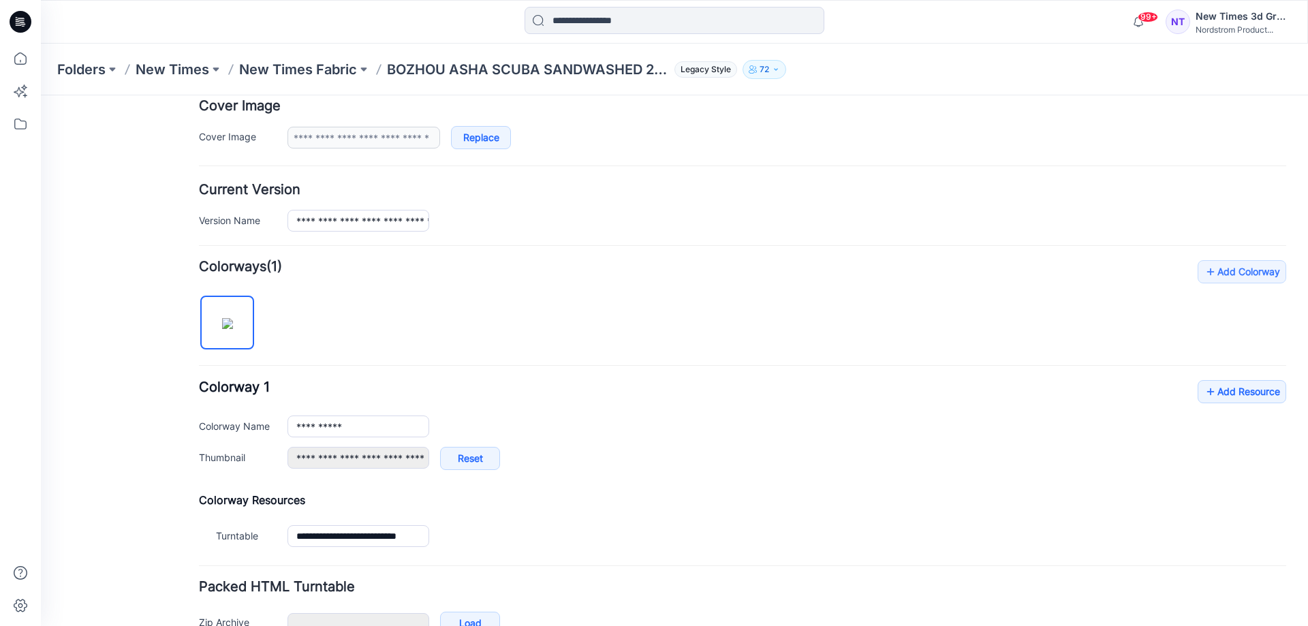
scroll to position [341, 0]
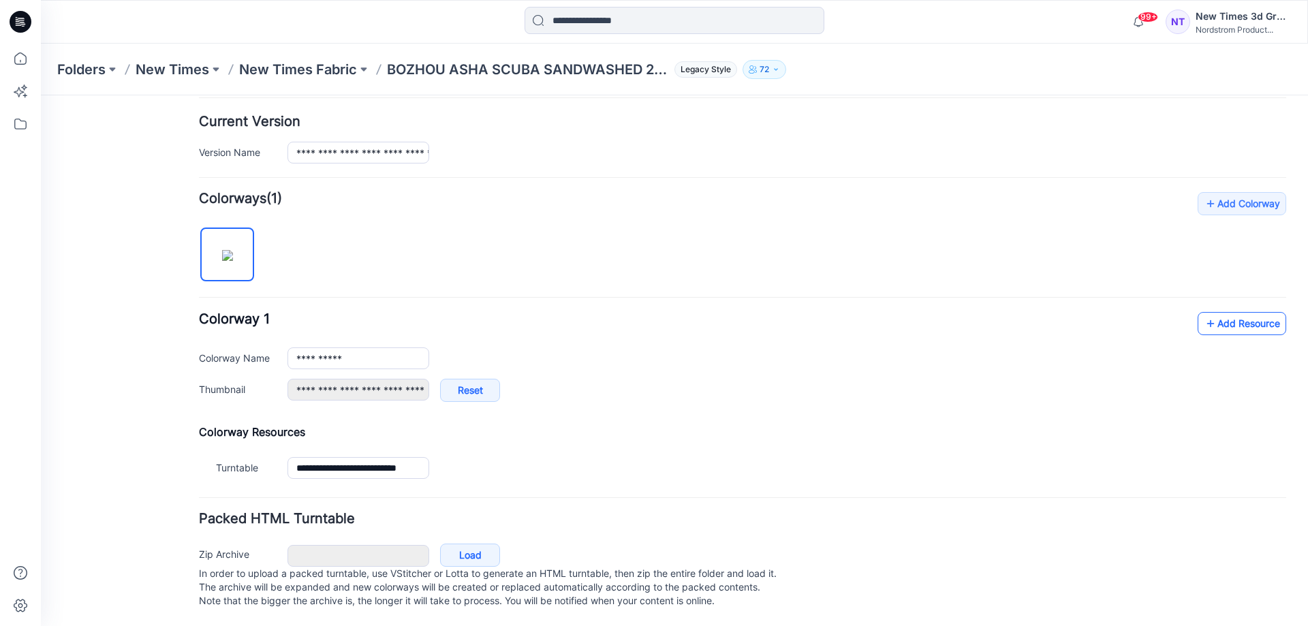
click at [1224, 312] on link "Add Resource" at bounding box center [1242, 323] width 89 height 23
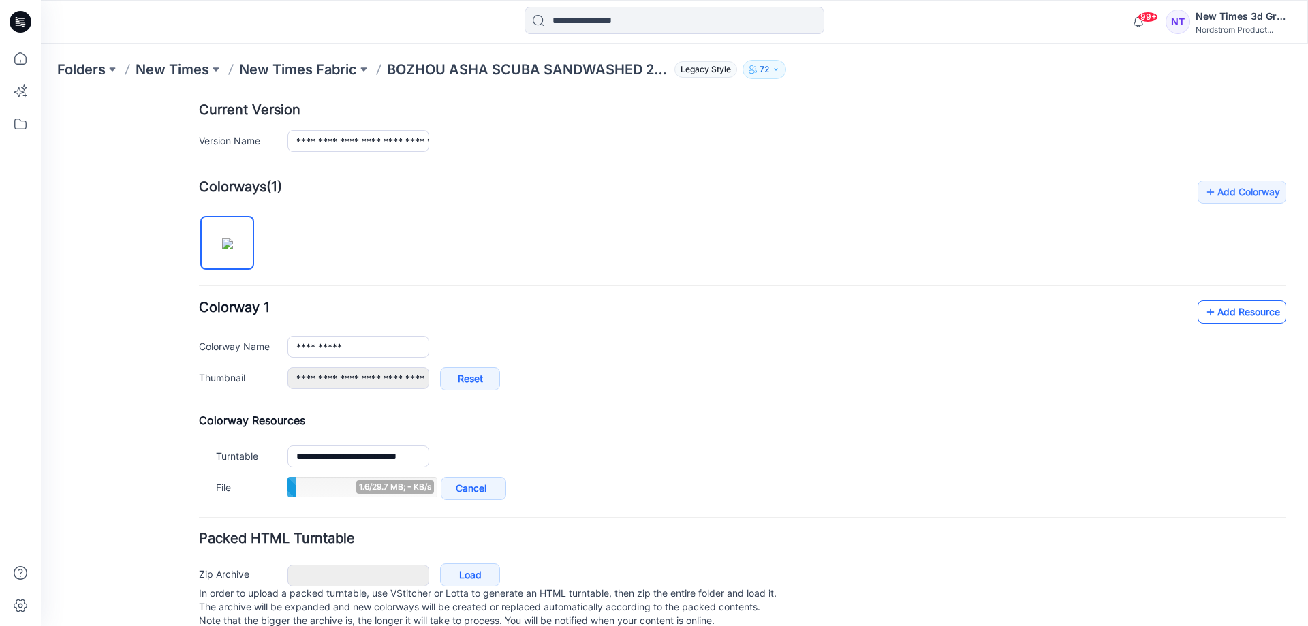
click at [1232, 316] on link "Add Resource" at bounding box center [1242, 311] width 89 height 23
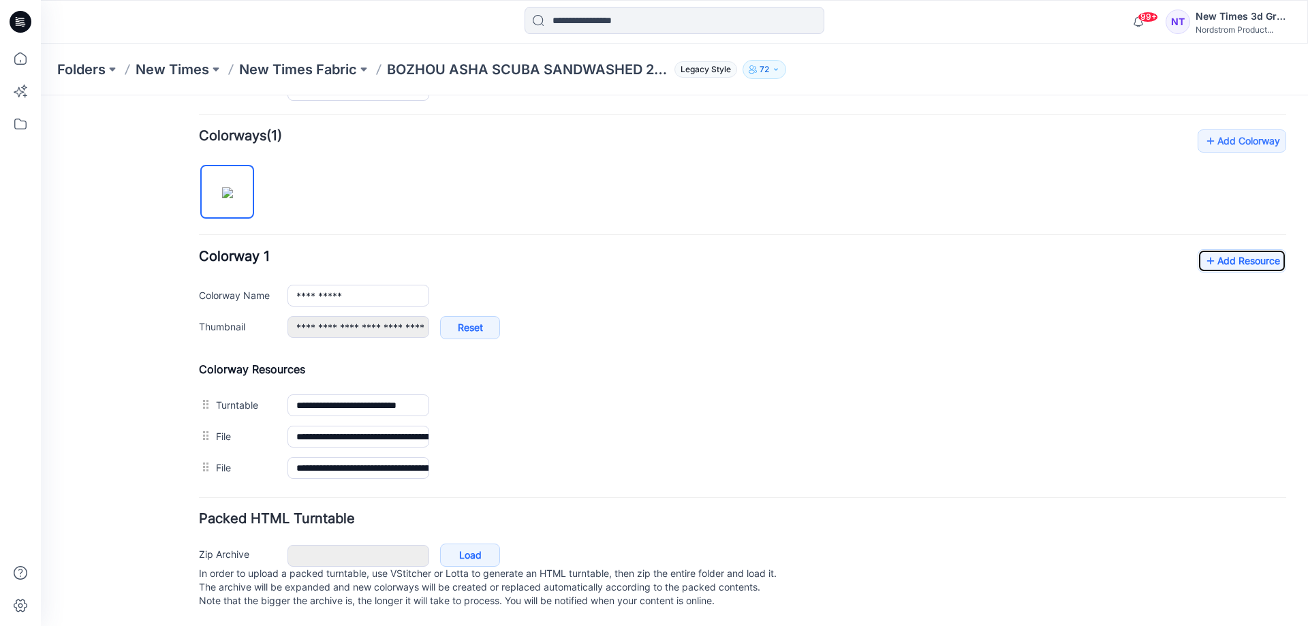
scroll to position [406, 0]
click at [305, 72] on p "New Times Fabric" at bounding box center [298, 69] width 118 height 19
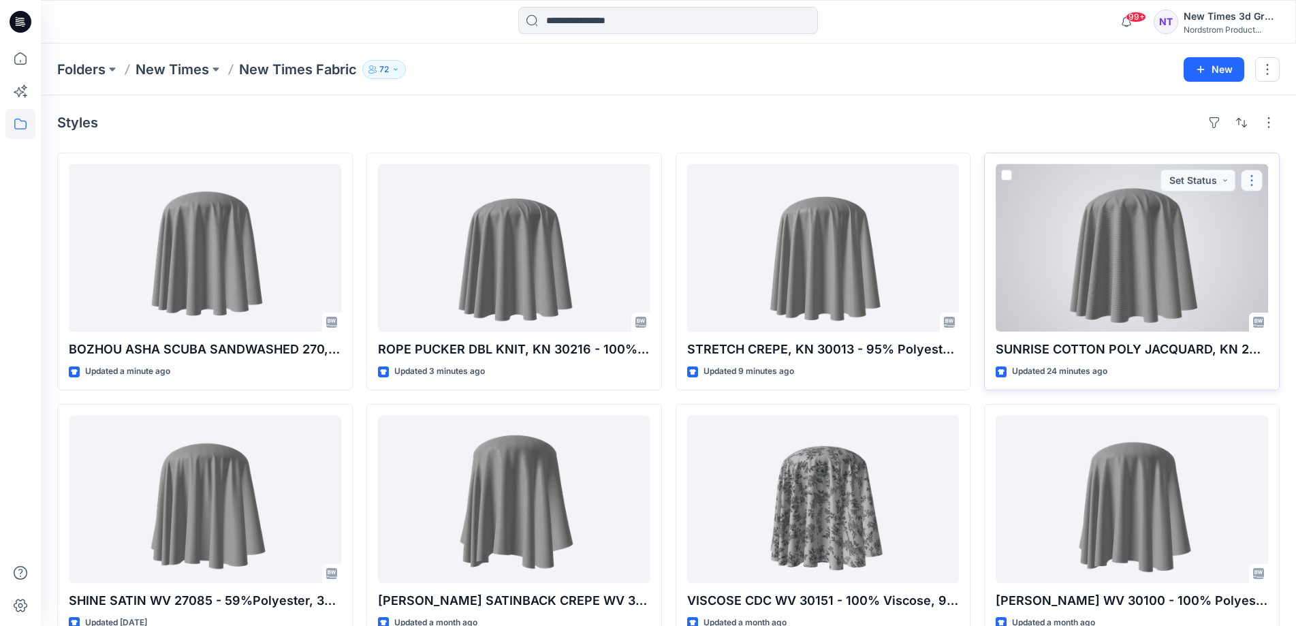
click at [1259, 176] on button "button" at bounding box center [1252, 181] width 22 height 22
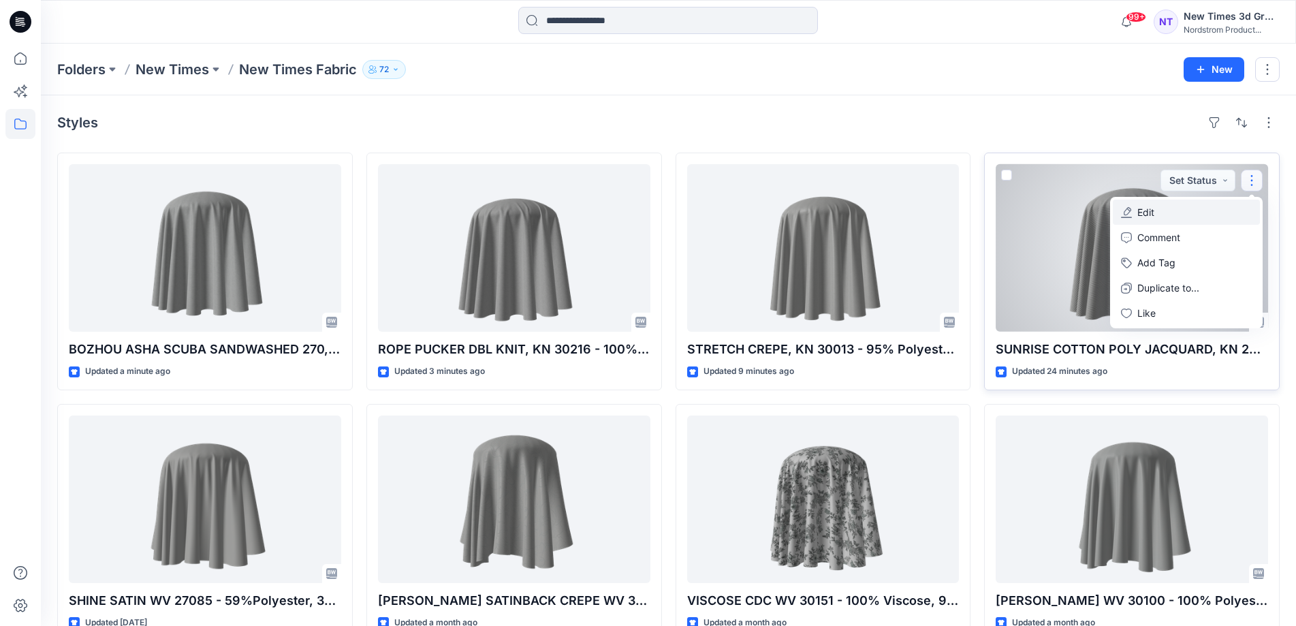
click at [1160, 215] on button "Edit" at bounding box center [1186, 212] width 147 height 25
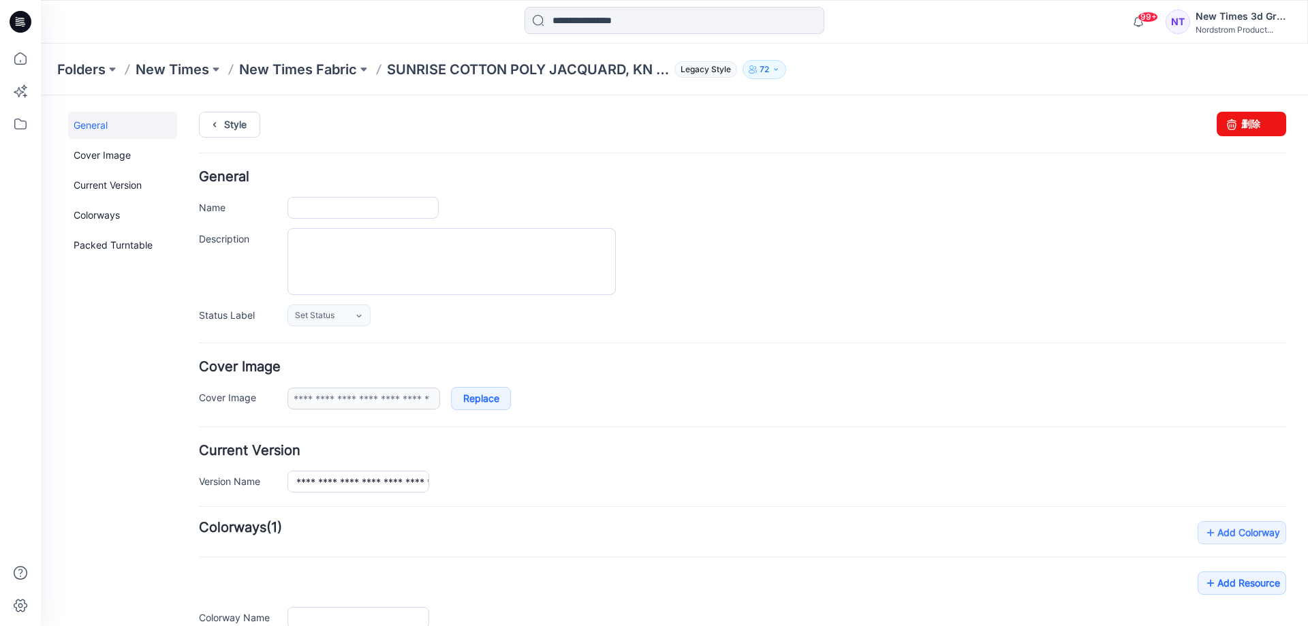
type input "**********"
drag, startPoint x: 375, startPoint y: 209, endPoint x: 413, endPoint y: 208, distance: 37.5
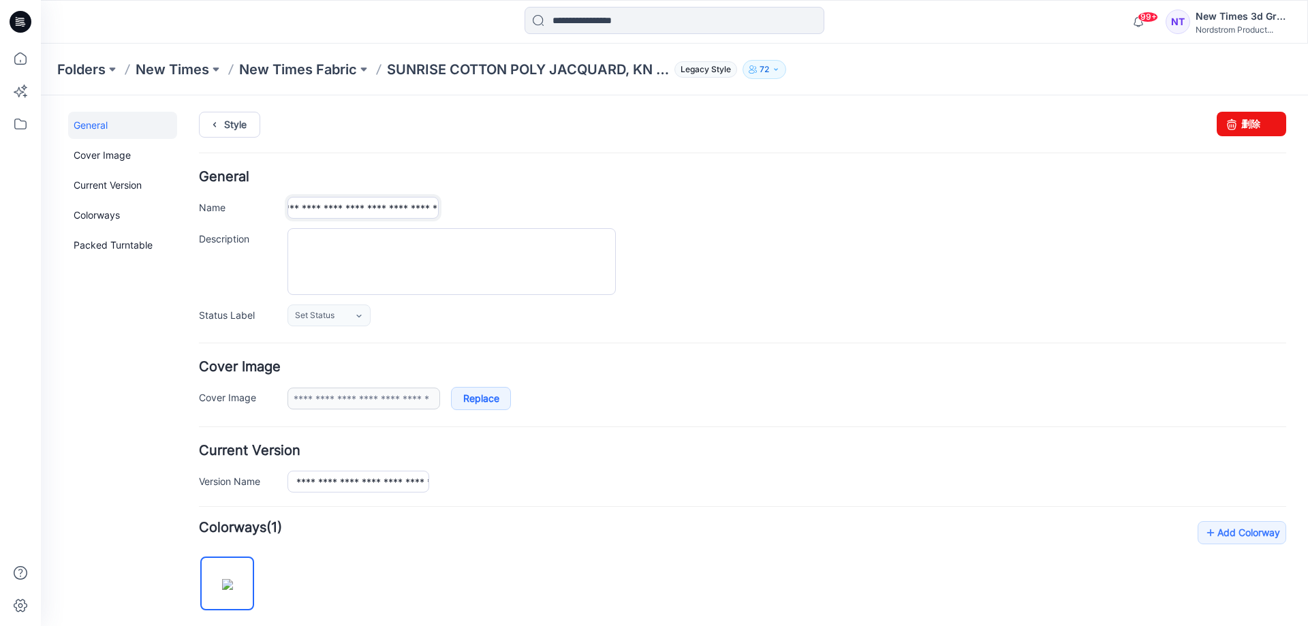
click at [413, 208] on input "**********" at bounding box center [363, 208] width 151 height 22
click at [815, 205] on div "**********" at bounding box center [787, 208] width 999 height 22
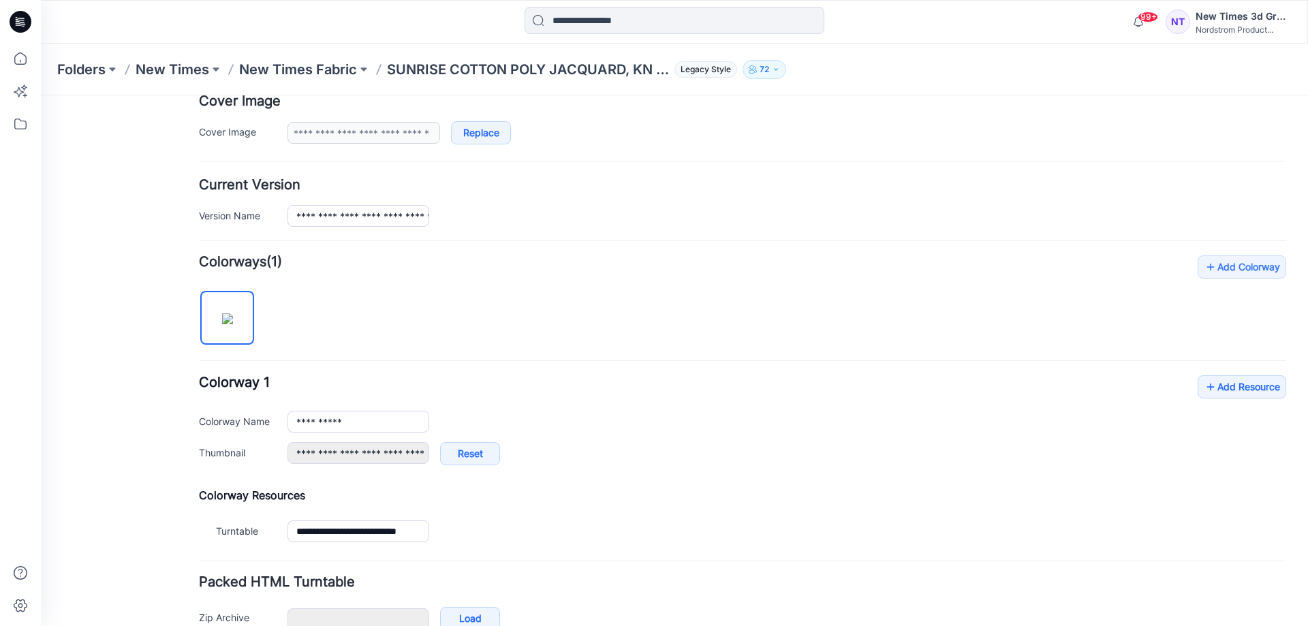
scroll to position [273, 0]
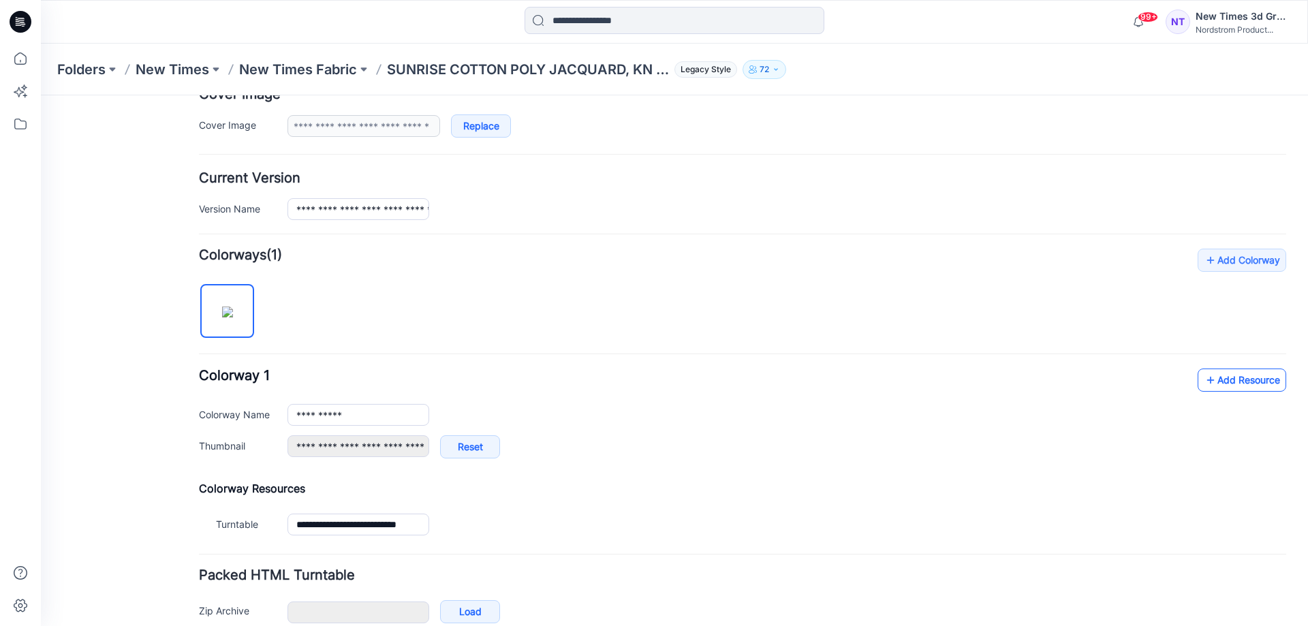
click at [1225, 386] on link "Add Resource" at bounding box center [1242, 380] width 89 height 23
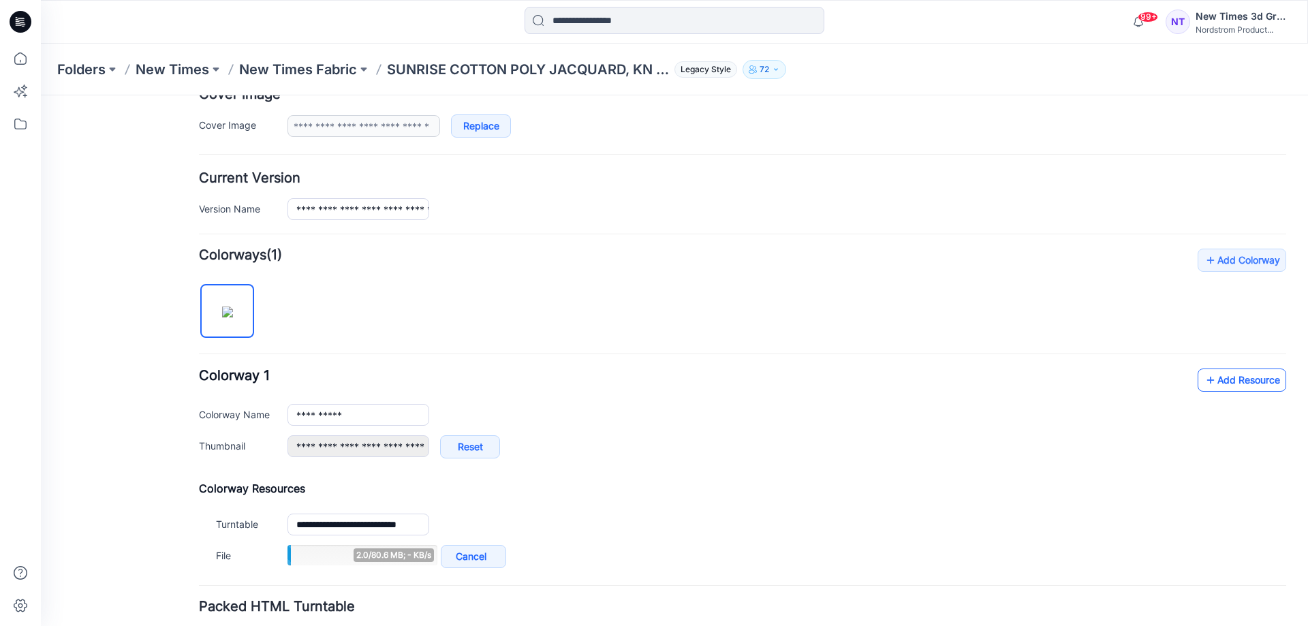
click at [1234, 384] on link "Add Resource" at bounding box center [1242, 380] width 89 height 23
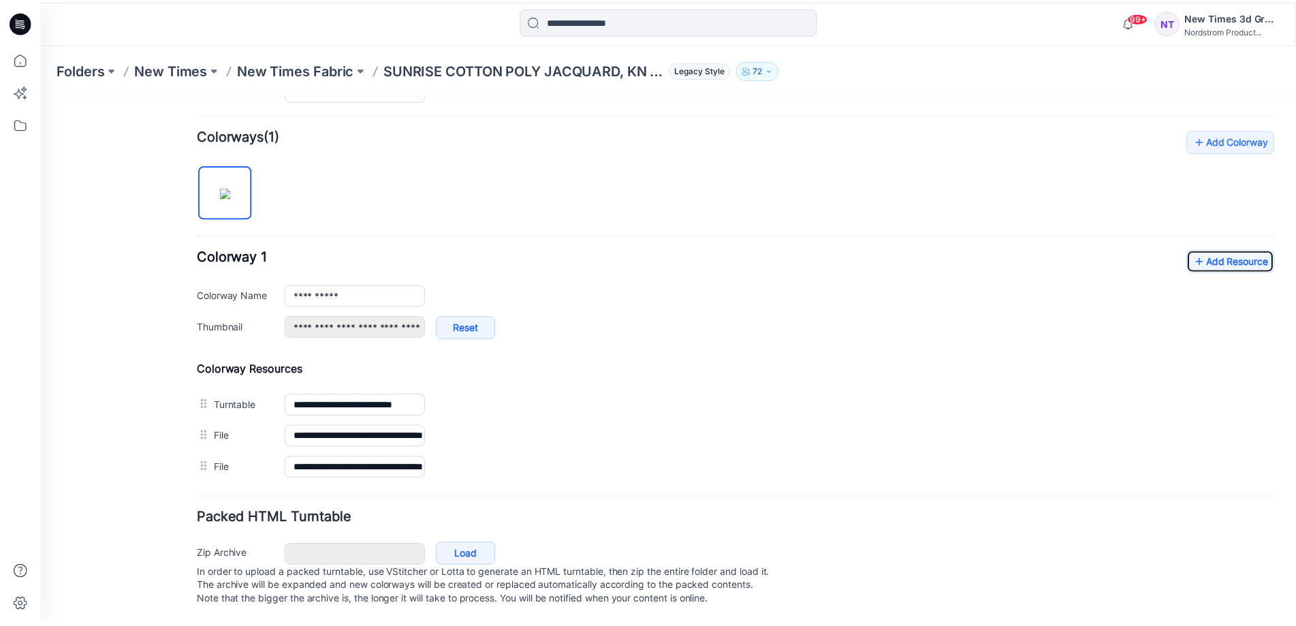
scroll to position [406, 0]
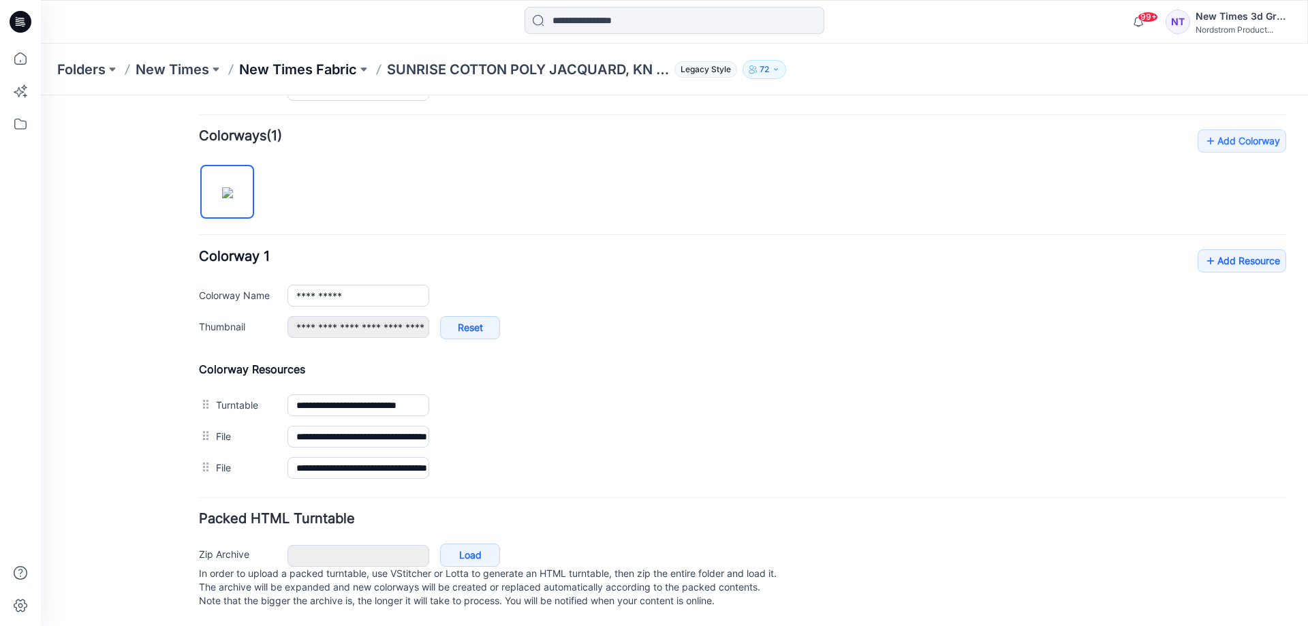
click at [324, 71] on p "New Times Fabric" at bounding box center [298, 69] width 118 height 19
